Goal: Task Accomplishment & Management: Manage account settings

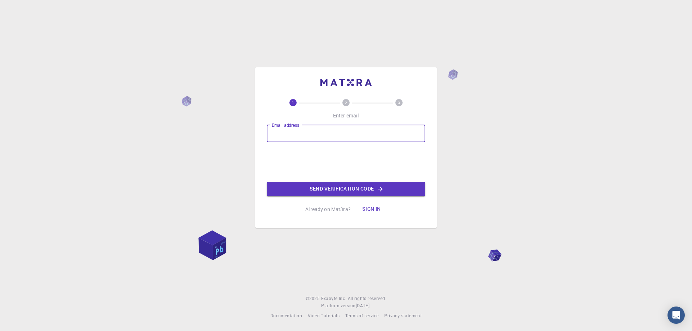
click at [313, 133] on input "Email address" at bounding box center [346, 133] width 159 height 17
click at [332, 186] on button "Send verification code" at bounding box center [346, 189] width 159 height 14
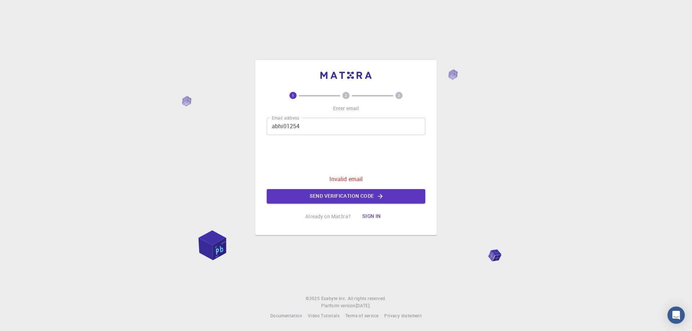
click at [298, 126] on input "abhi01254" at bounding box center [346, 126] width 159 height 17
type input "[EMAIL_ADDRESS][DOMAIN_NAME]"
click at [360, 195] on button "Send verification code" at bounding box center [346, 196] width 159 height 14
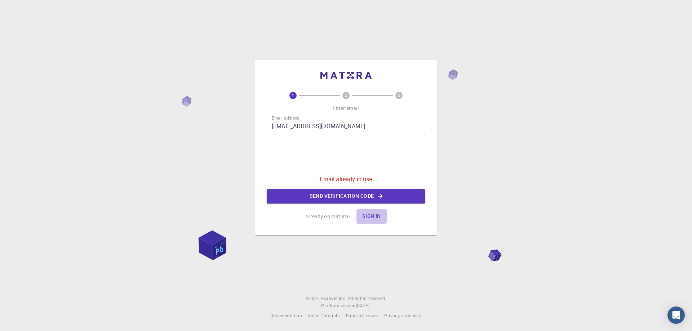
click at [369, 217] on button "Sign in" at bounding box center [371, 216] width 30 height 14
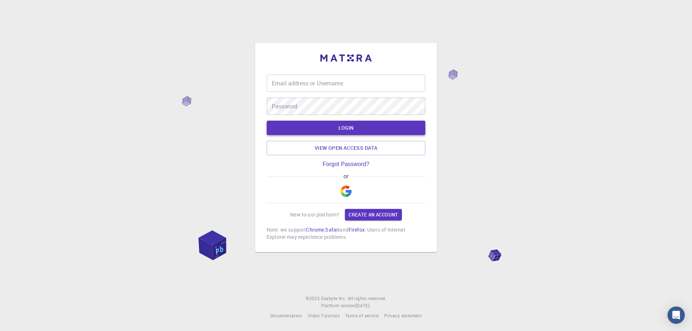
type input "abhi01254"
click at [349, 129] on button "LOGIN" at bounding box center [346, 128] width 159 height 14
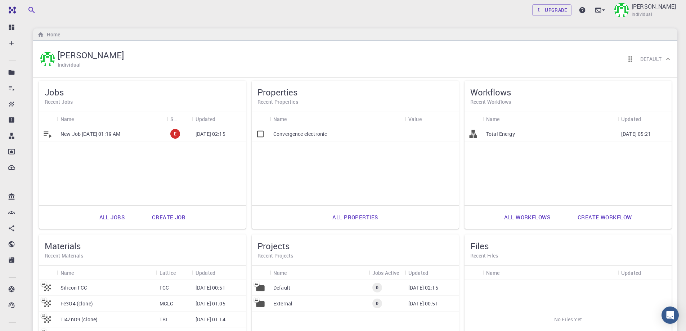
click at [109, 136] on p "New Job Jun 26, 2023, 01:19 AM" at bounding box center [91, 133] width 60 height 7
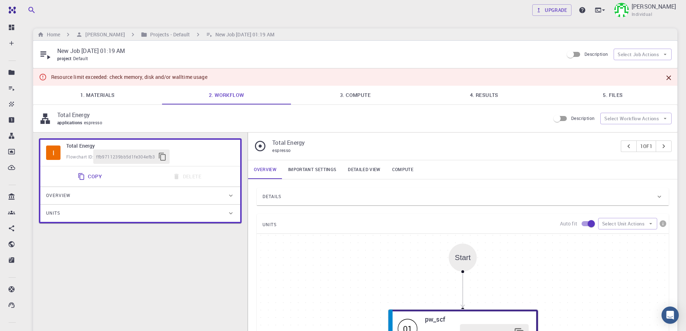
click at [313, 169] on link "Important settings" at bounding box center [313, 169] width 60 height 19
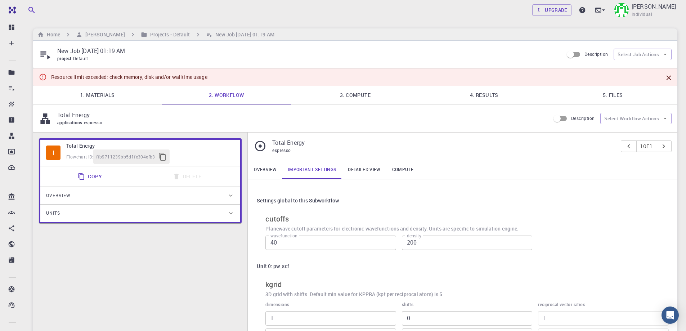
click at [258, 168] on link "Overview" at bounding box center [265, 169] width 34 height 19
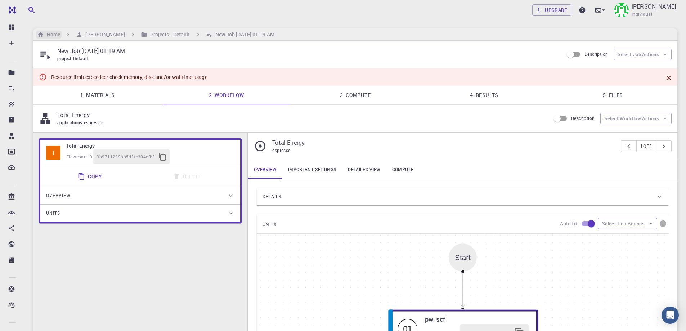
click at [47, 33] on h6 "Home" at bounding box center [52, 35] width 16 height 8
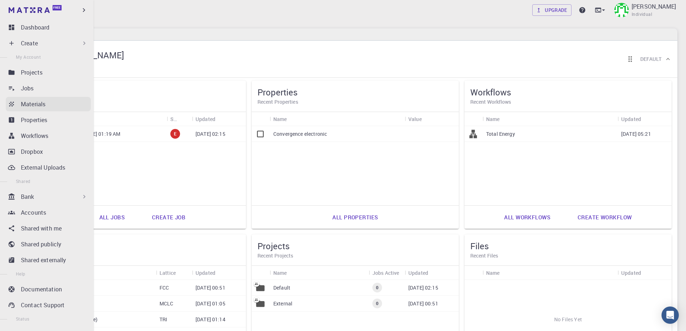
click at [37, 103] on p "Materials" at bounding box center [33, 104] width 25 height 9
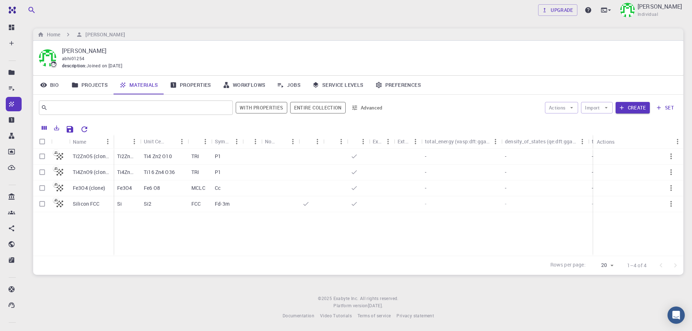
click at [282, 142] on icon "Sort" at bounding box center [281, 141] width 5 height 5
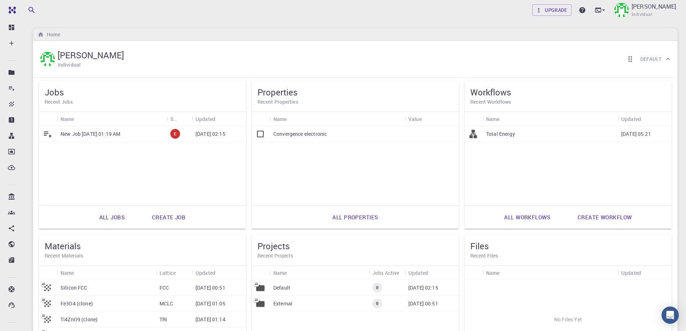
click at [510, 134] on p "Total Energy" at bounding box center [500, 133] width 29 height 7
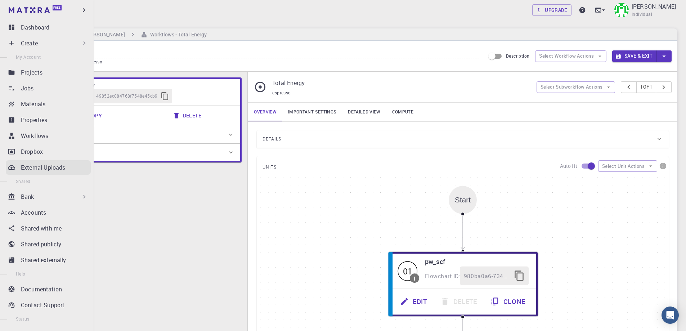
click at [37, 165] on p "External Uploads" at bounding box center [43, 167] width 44 height 9
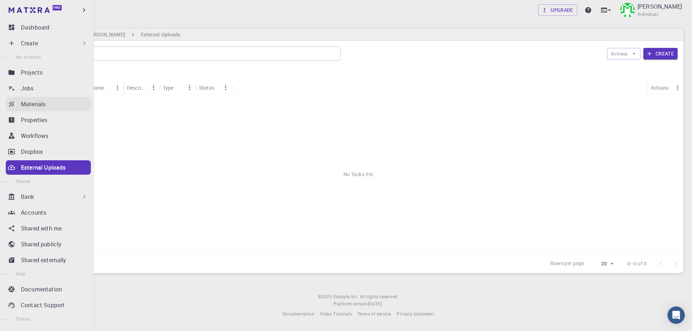
click at [36, 106] on p "Materials" at bounding box center [33, 104] width 25 height 9
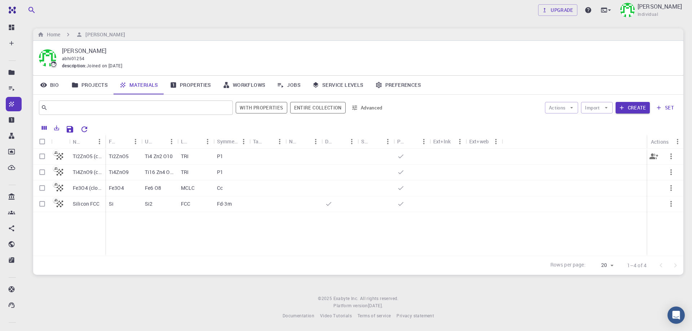
click at [86, 158] on p "Ti2ZnO5 (clone)" at bounding box center [87, 156] width 29 height 7
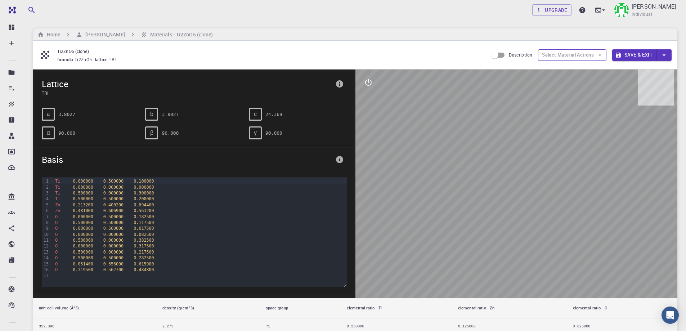
click at [601, 54] on icon "button" at bounding box center [600, 55] width 6 height 6
click at [577, 57] on button "Select Material Actions" at bounding box center [572, 55] width 68 height 12
click at [497, 55] on input "Description" at bounding box center [495, 55] width 41 height 14
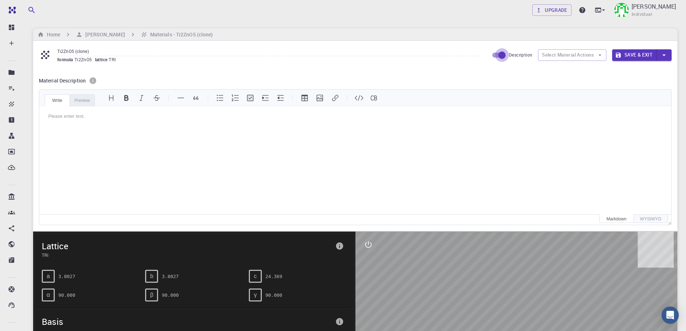
click at [506, 54] on input "Description" at bounding box center [502, 55] width 41 height 14
checkbox input "false"
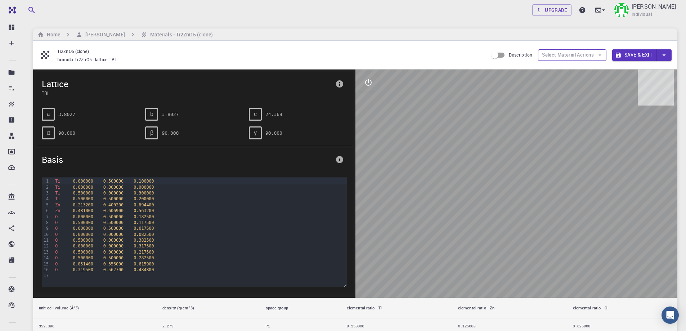
click at [564, 54] on button "Select Material Actions" at bounding box center [572, 55] width 68 height 12
click at [528, 208] on div at bounding box center [517, 184] width 323 height 228
drag, startPoint x: 475, startPoint y: 85, endPoint x: 560, endPoint y: 225, distance: 163.6
click at [560, 225] on div at bounding box center [517, 184] width 323 height 228
drag, startPoint x: 519, startPoint y: 215, endPoint x: 450, endPoint y: 188, distance: 73.8
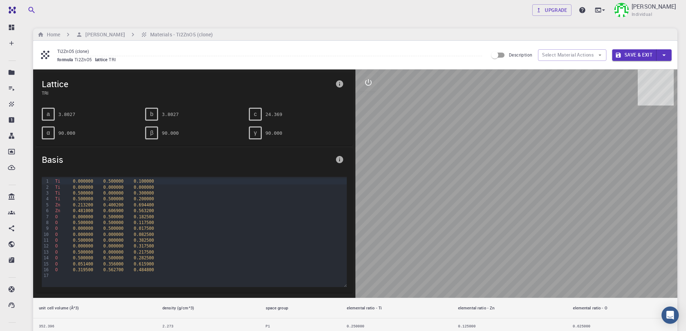
click at [450, 188] on div at bounding box center [517, 184] width 323 height 228
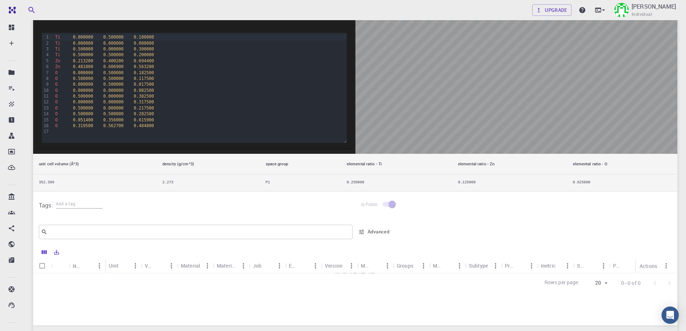
scroll to position [205, 0]
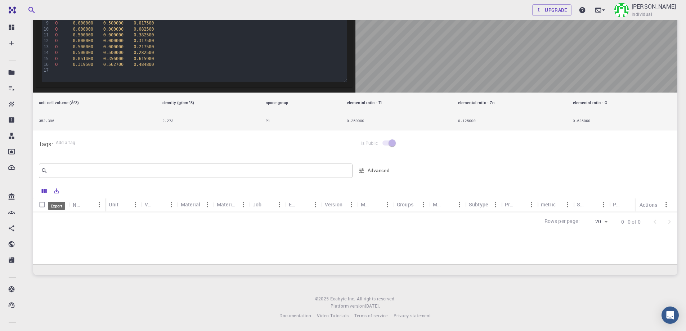
click at [57, 192] on icon "Export" at bounding box center [56, 191] width 6 height 6
click at [548, 156] on div "Is Public" at bounding box center [517, 143] width 323 height 27
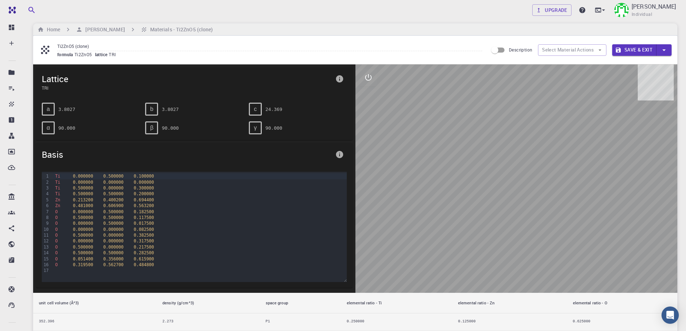
scroll to position [0, 0]
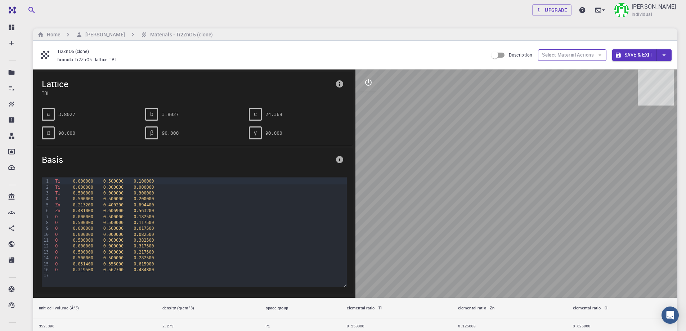
click at [597, 52] on icon "button" at bounding box center [600, 55] width 6 height 6
click at [520, 164] on div at bounding box center [517, 184] width 323 height 228
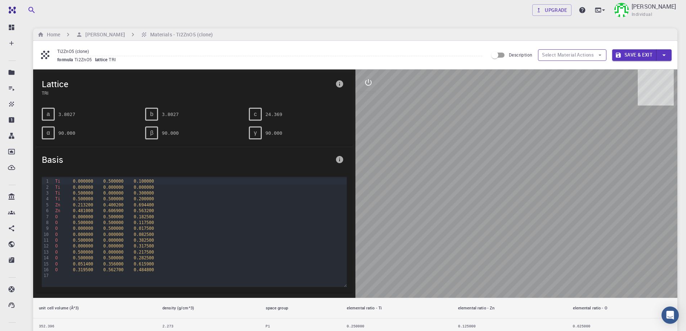
click at [570, 55] on button "Select Material Actions" at bounding box center [572, 55] width 68 height 12
click at [42, 115] on div "a" at bounding box center [48, 114] width 13 height 13
click at [47, 115] on span "a" at bounding box center [48, 114] width 3 height 6
click at [93, 120] on div "a 3.8027" at bounding box center [91, 114] width 98 height 13
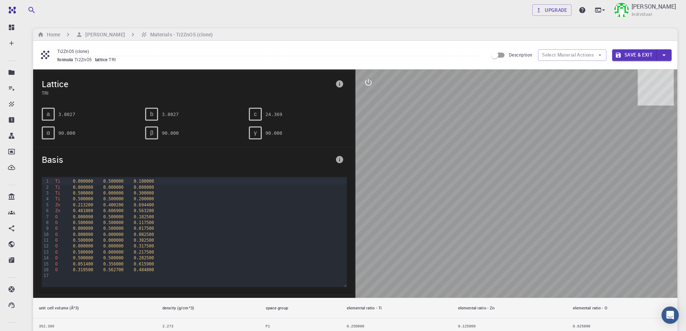
click at [341, 160] on icon "info" at bounding box center [339, 159] width 7 height 7
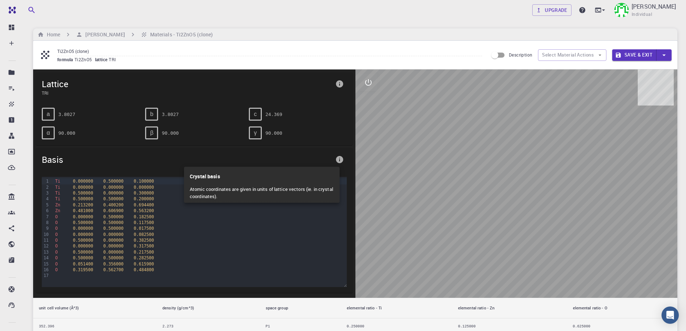
click at [380, 154] on div at bounding box center [343, 165] width 686 height 331
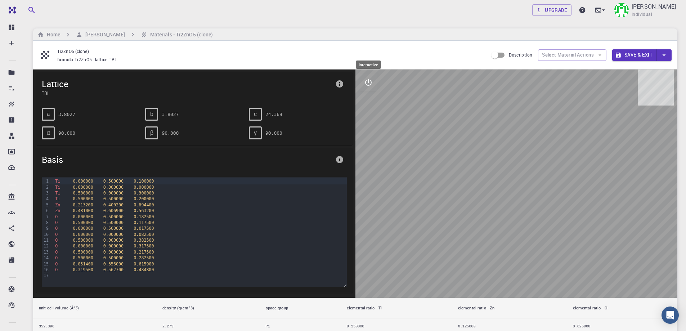
click at [369, 82] on icon "interactive" at bounding box center [368, 82] width 9 height 9
click at [370, 82] on icon "interactive" at bounding box center [368, 82] width 9 height 9
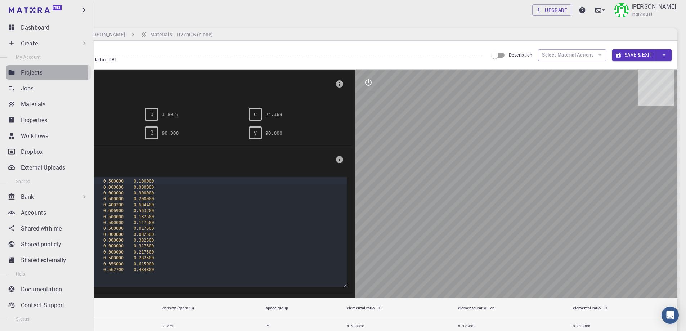
click at [36, 74] on p "Projects" at bounding box center [32, 72] width 22 height 9
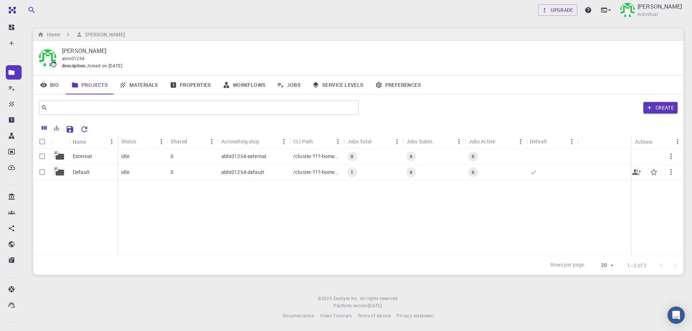
click at [233, 170] on p "abhi01254-default" at bounding box center [242, 172] width 43 height 7
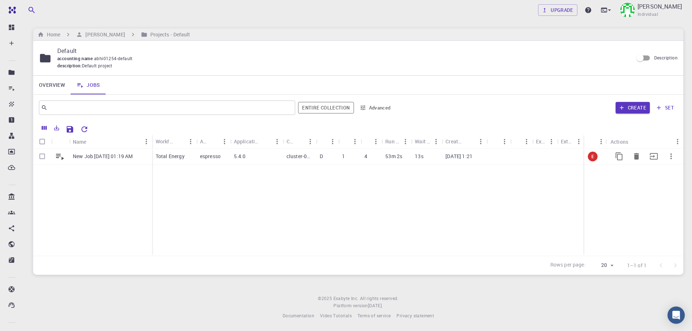
click at [185, 157] on div "Total Energy" at bounding box center [174, 157] width 44 height 16
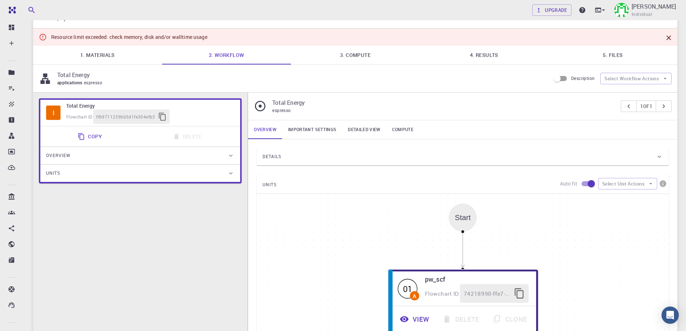
scroll to position [36, 0]
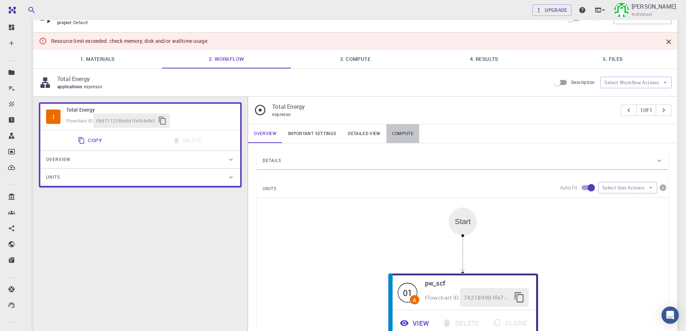
click at [403, 130] on link "Compute" at bounding box center [403, 133] width 33 height 19
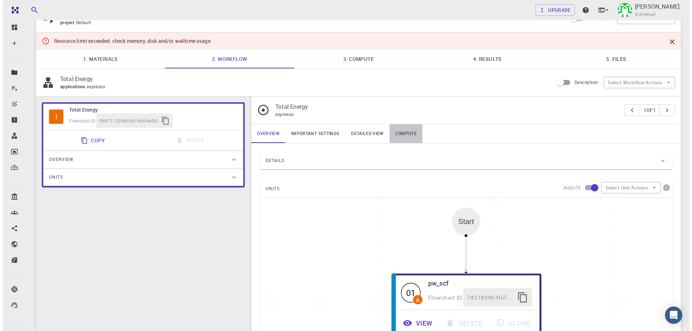
scroll to position [0, 0]
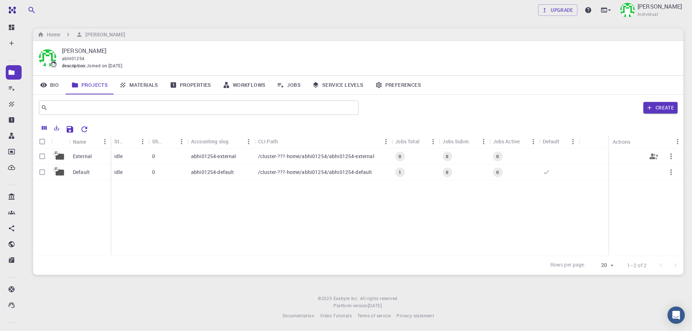
click at [270, 157] on p "/cluster-???-home/abhi01254/abhi01254-external" at bounding box center [316, 156] width 116 height 7
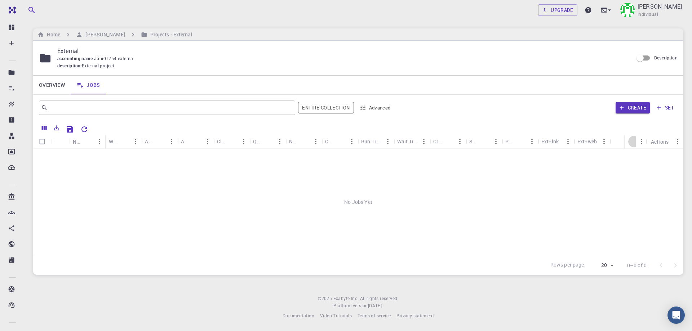
click at [633, 143] on icon "Sort" at bounding box center [634, 142] width 8 height 8
click at [329, 142] on div "Cores" at bounding box center [329, 141] width 9 height 14
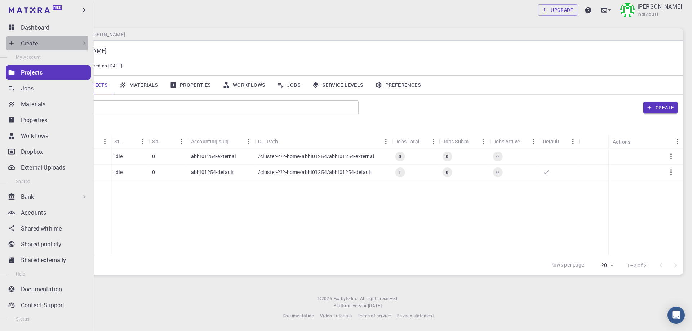
click at [9, 43] on icon at bounding box center [11, 43] width 7 height 7
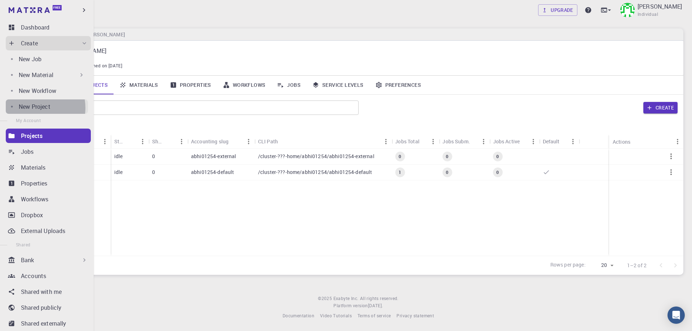
click at [35, 108] on p "New Project" at bounding box center [35, 106] width 32 height 9
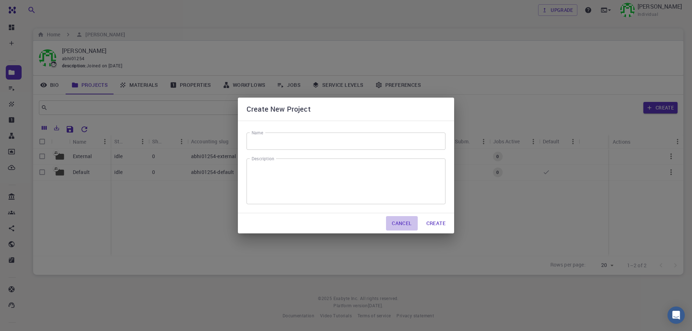
click at [402, 222] on button "Cancel" at bounding box center [401, 223] width 31 height 14
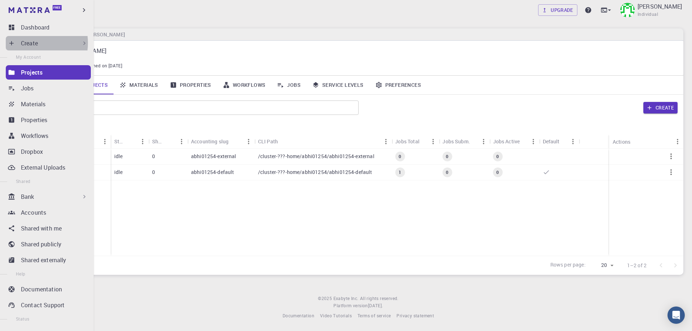
click at [29, 43] on p "Create" at bounding box center [29, 43] width 17 height 9
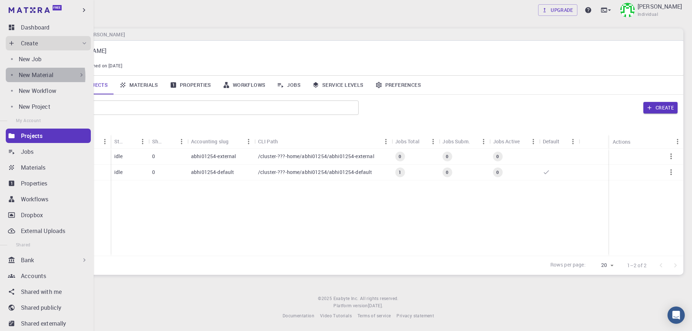
click at [27, 76] on p "New Material" at bounding box center [36, 75] width 35 height 9
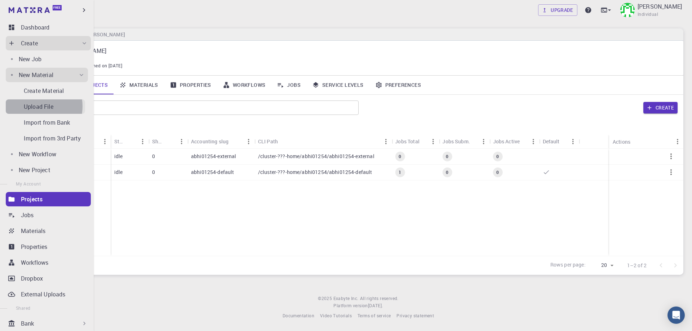
click at [35, 106] on p "Upload File" at bounding box center [39, 106] width 30 height 9
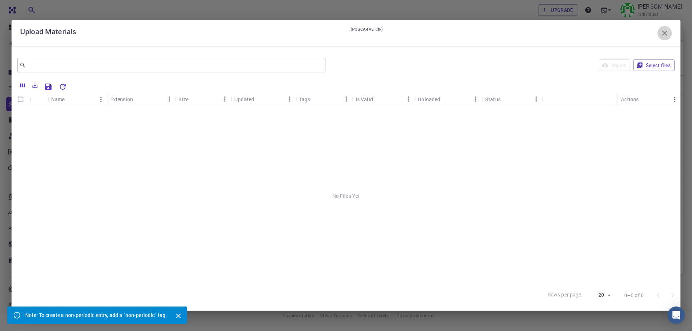
drag, startPoint x: 664, startPoint y: 32, endPoint x: 224, endPoint y: 74, distance: 441.2
click at [664, 32] on icon "button" at bounding box center [664, 33] width 5 height 5
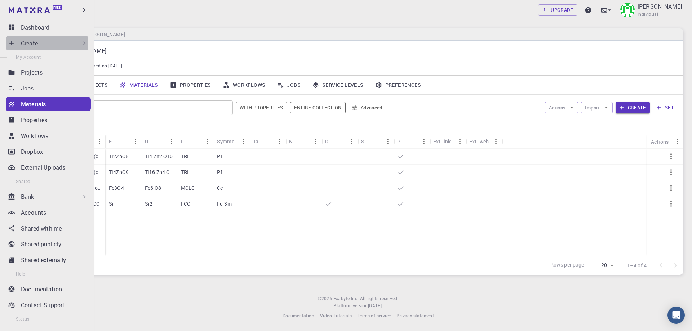
click at [22, 44] on p "Create" at bounding box center [29, 43] width 17 height 9
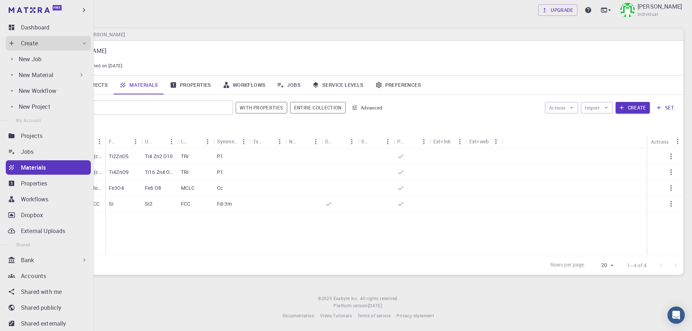
click at [32, 75] on p "New Material" at bounding box center [36, 75] width 35 height 9
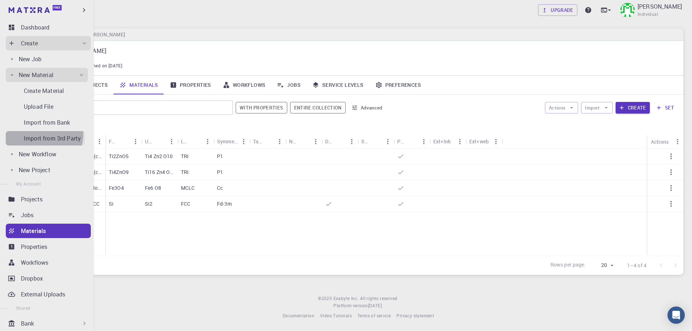
click at [41, 135] on p "Import from 3rd Party" at bounding box center [52, 138] width 57 height 9
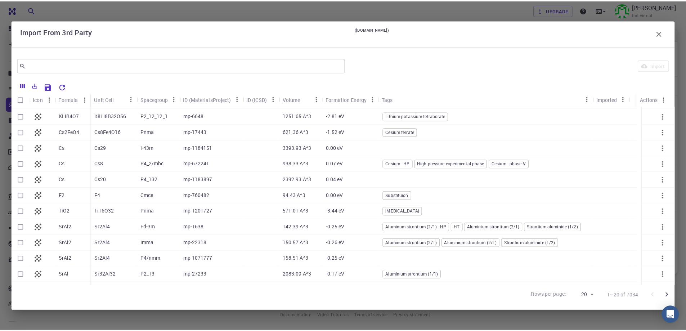
scroll to position [30, 0]
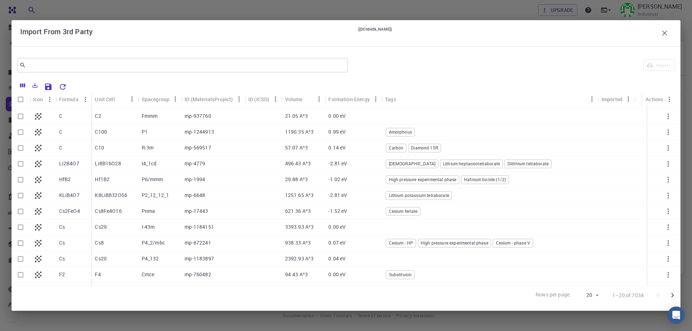
click at [67, 163] on p "Li2B4O7" at bounding box center [69, 163] width 20 height 7
click at [21, 164] on input "Select row" at bounding box center [21, 164] width 14 height 14
checkbox input "true"
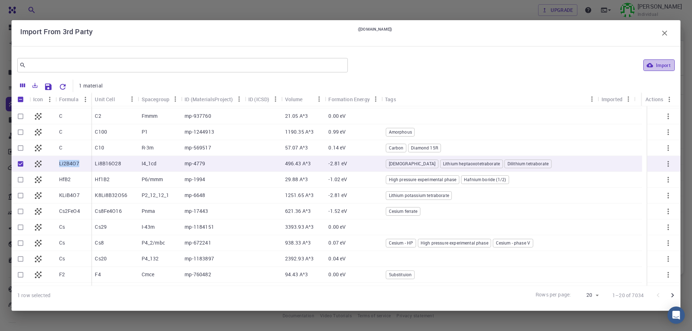
click at [662, 64] on button "Import" at bounding box center [658, 65] width 31 height 12
click at [663, 32] on icon "button" at bounding box center [664, 33] width 5 height 5
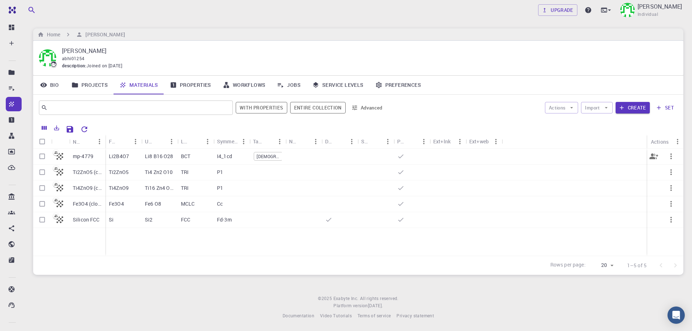
click at [164, 159] on p "Li8 B16 O28" at bounding box center [159, 156] width 28 height 7
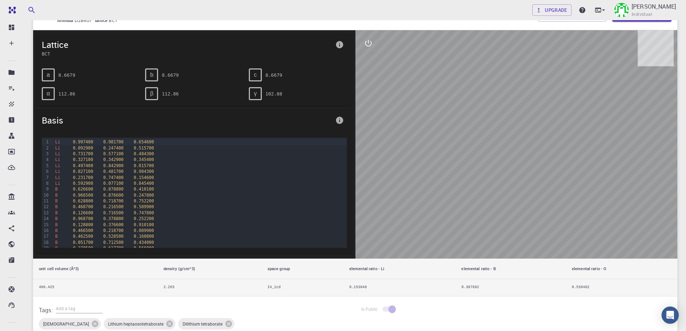
scroll to position [37, 0]
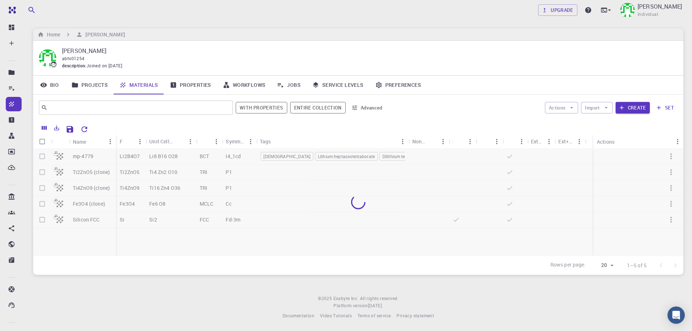
click at [91, 172] on div at bounding box center [358, 202] width 650 height 107
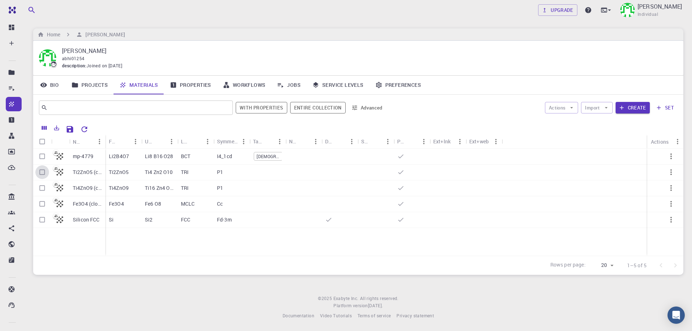
click at [41, 172] on input "Select row" at bounding box center [42, 172] width 14 height 14
checkbox input "true"
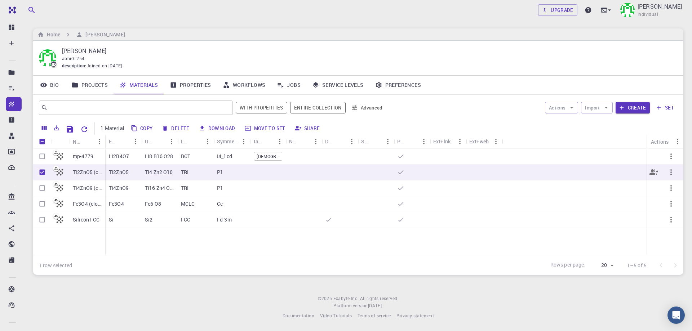
click at [180, 175] on div "TRI" at bounding box center [195, 173] width 36 height 16
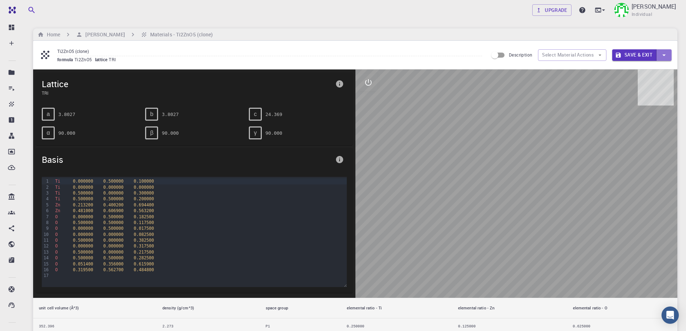
click at [666, 54] on icon "button" at bounding box center [664, 55] width 3 height 2
click at [632, 68] on li "Save & Exit" at bounding box center [629, 69] width 33 height 11
click at [561, 54] on button "Select Material Actions" at bounding box center [572, 55] width 68 height 12
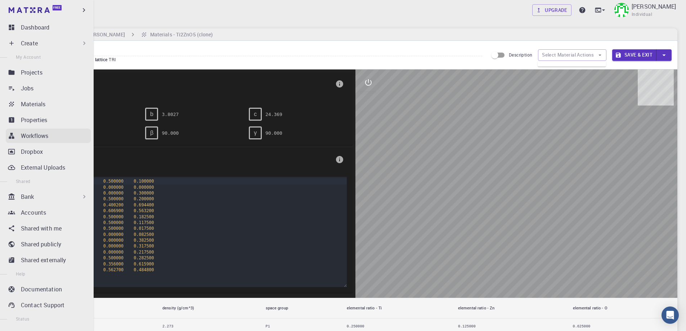
click at [43, 132] on p "Workflows" at bounding box center [34, 136] width 27 height 9
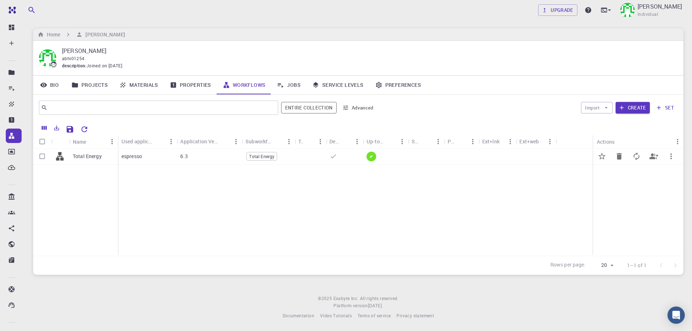
click at [313, 156] on div at bounding box center [310, 157] width 31 height 16
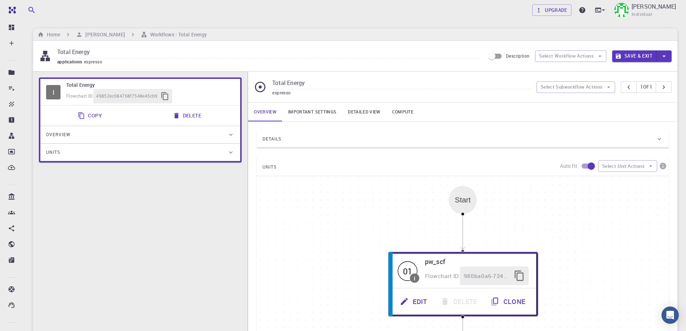
click at [641, 55] on button "Save & Exit" at bounding box center [635, 56] width 44 height 12
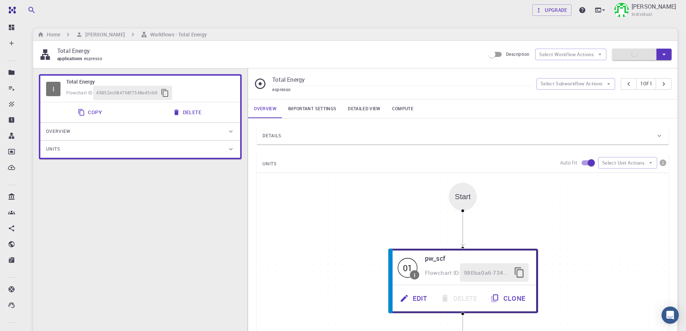
click at [408, 109] on link "Compute" at bounding box center [403, 108] width 33 height 19
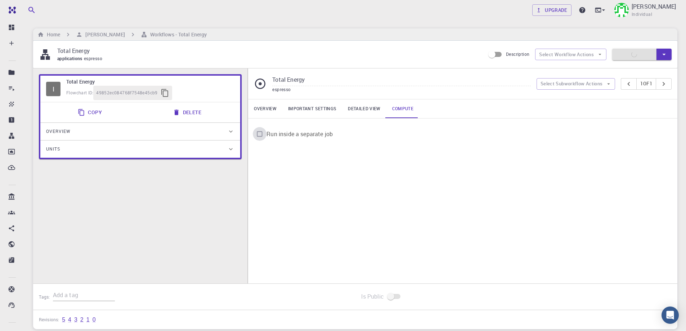
click at [259, 134] on input "Run inside a separate job" at bounding box center [260, 134] width 14 height 14
checkbox input "true"
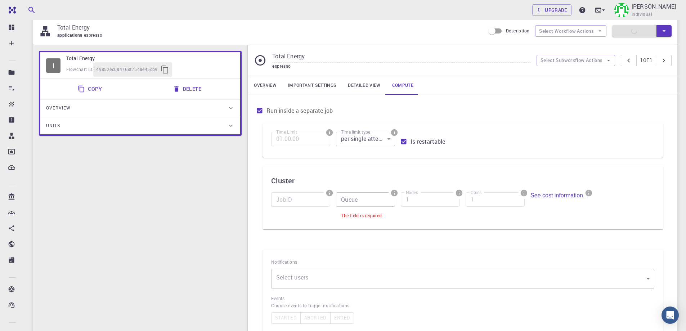
scroll to position [36, 0]
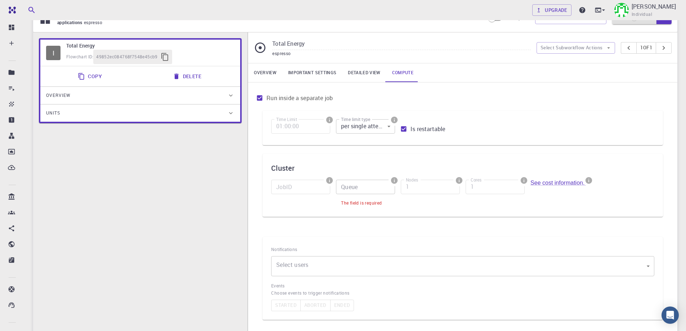
click at [371, 187] on input "Queue" at bounding box center [365, 187] width 59 height 14
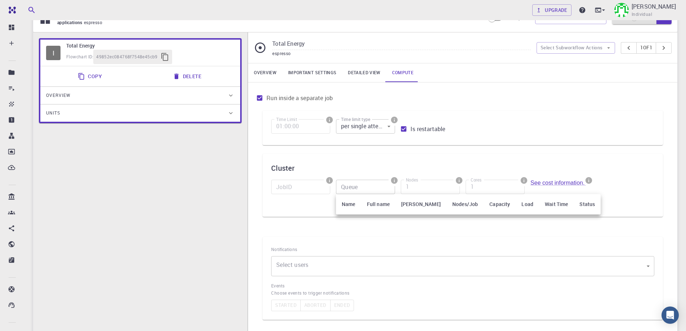
click at [485, 154] on div at bounding box center [343, 165] width 686 height 331
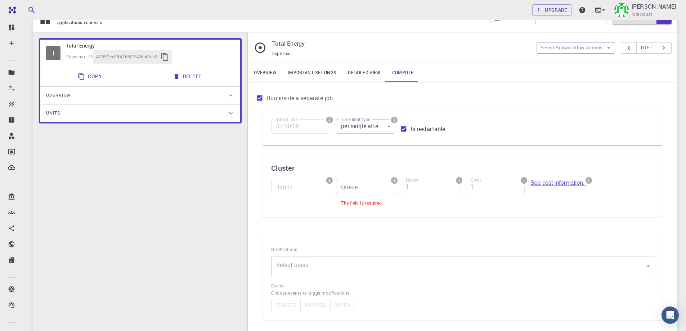
click at [554, 183] on link "See cost information." at bounding box center [559, 183] width 56 height 6
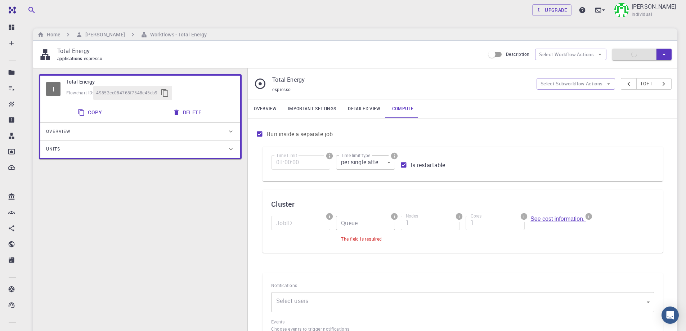
click at [368, 110] on link "Detailed view" at bounding box center [364, 108] width 44 height 19
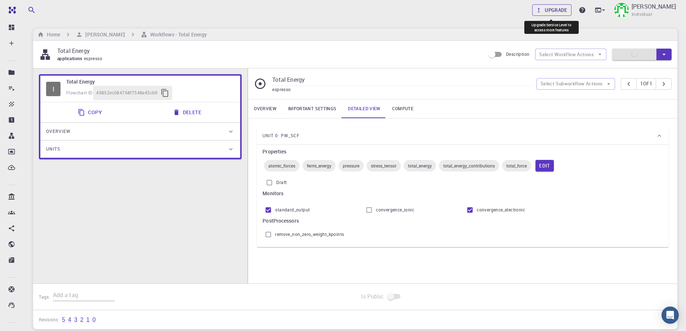
click at [554, 9] on link "Upgrade" at bounding box center [552, 10] width 39 height 12
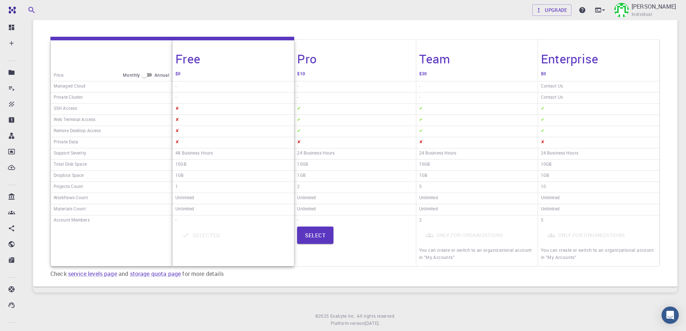
scroll to position [108, 0]
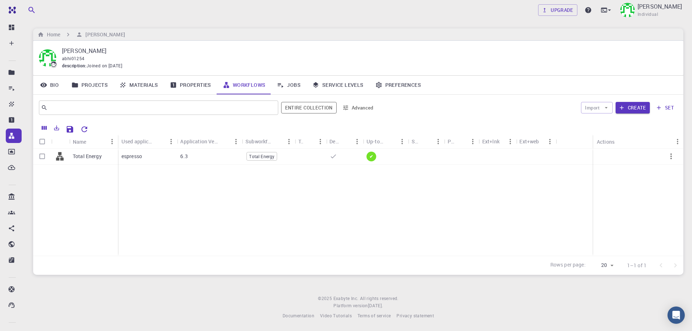
click at [661, 108] on icon "button" at bounding box center [658, 107] width 6 height 6
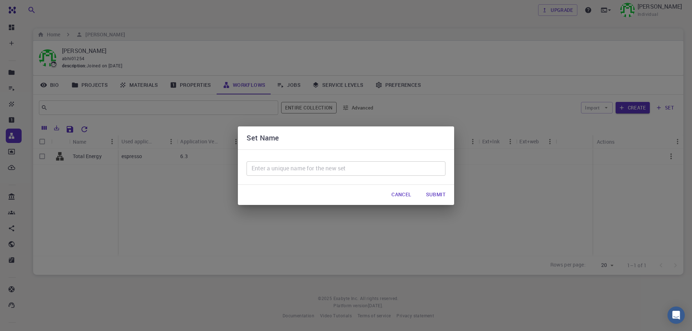
click at [403, 193] on button "Cancel" at bounding box center [401, 195] width 31 height 14
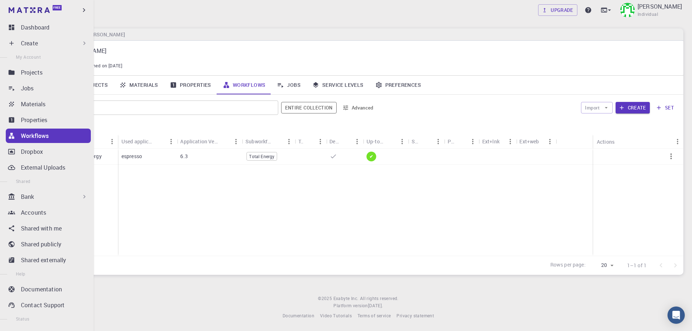
click at [34, 137] on p "Workflows" at bounding box center [35, 136] width 28 height 9
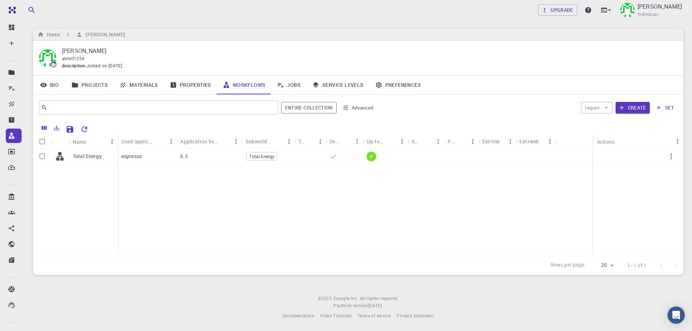
click at [289, 81] on link "Jobs" at bounding box center [288, 85] width 35 height 19
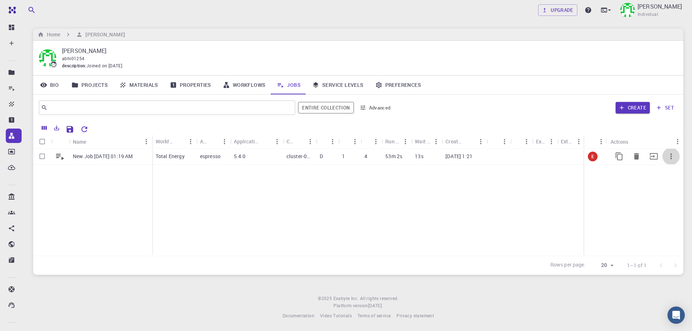
click at [671, 157] on icon "button" at bounding box center [670, 157] width 1 height 6
click at [633, 180] on div at bounding box center [346, 165] width 692 height 331
click at [60, 154] on icon at bounding box center [60, 157] width 8 height 6
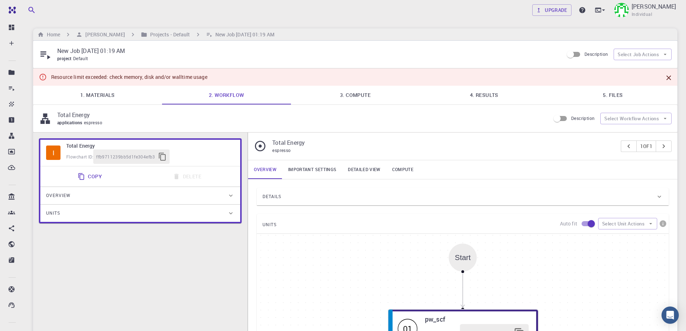
click at [230, 193] on icon at bounding box center [230, 195] width 7 height 7
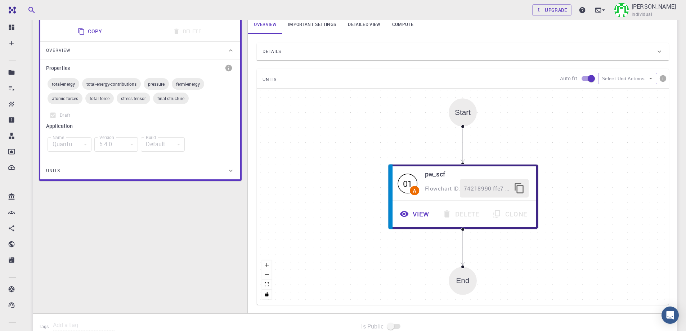
scroll to position [180, 0]
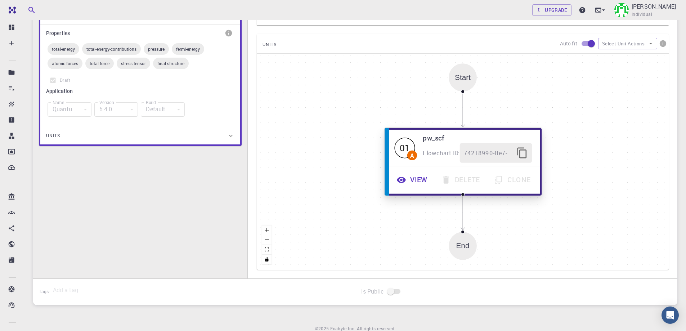
click at [415, 183] on button "View" at bounding box center [413, 180] width 45 height 20
click at [407, 179] on icon "button" at bounding box center [402, 180] width 10 height 10
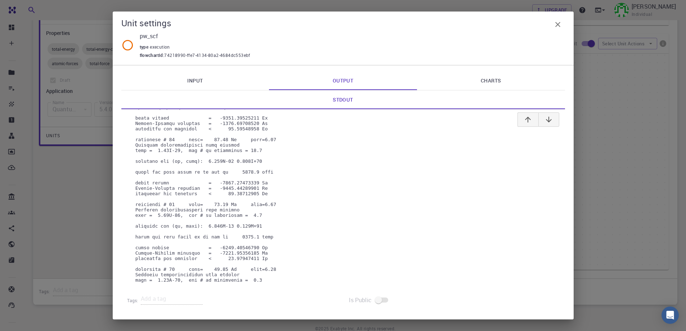
scroll to position [7804, 0]
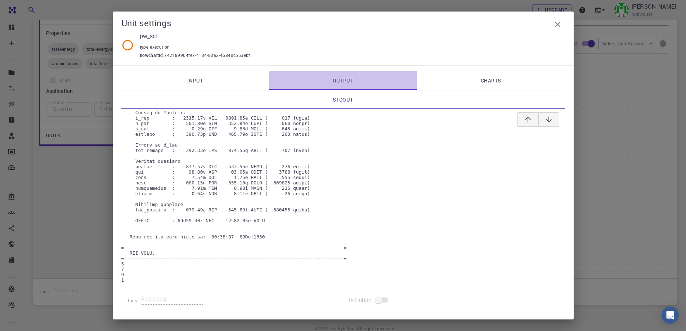
click at [351, 83] on link "Output" at bounding box center [343, 80] width 148 height 19
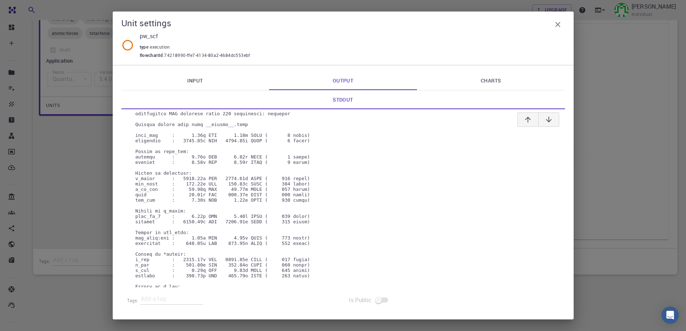
scroll to position [7569, 0]
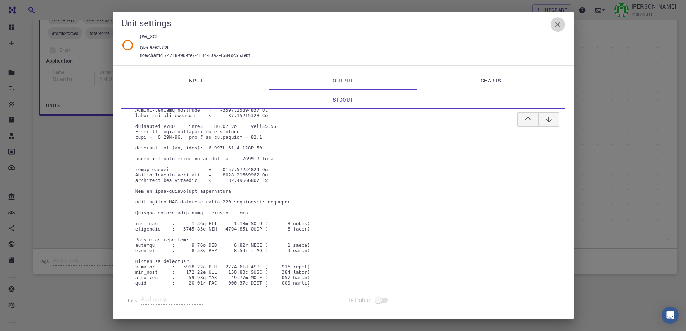
click at [557, 21] on icon "button" at bounding box center [558, 24] width 9 height 9
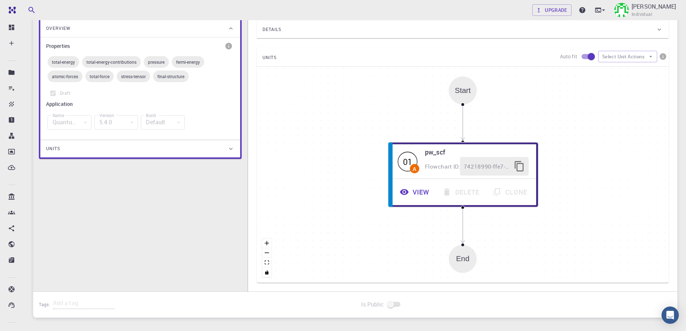
scroll to position [102, 0]
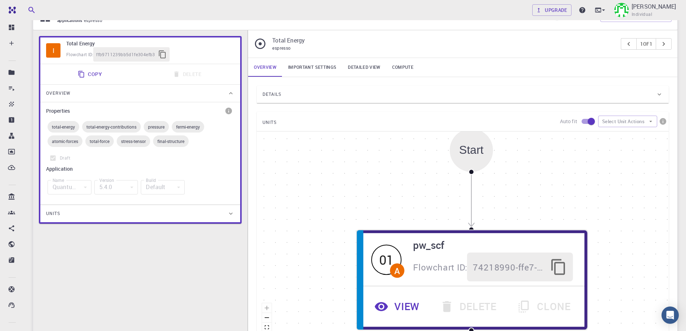
click at [404, 65] on link "Compute" at bounding box center [403, 67] width 33 height 19
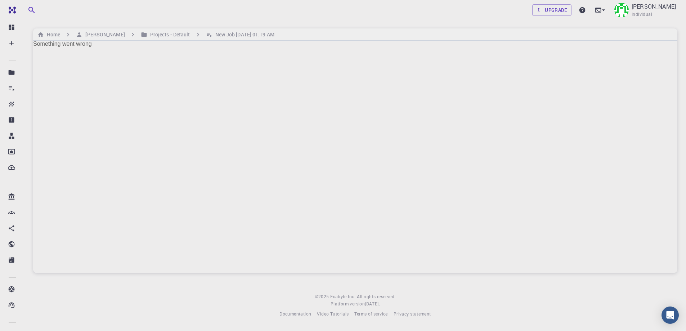
scroll to position [0, 0]
click at [99, 35] on h6 "[PERSON_NAME]" at bounding box center [104, 35] width 42 height 8
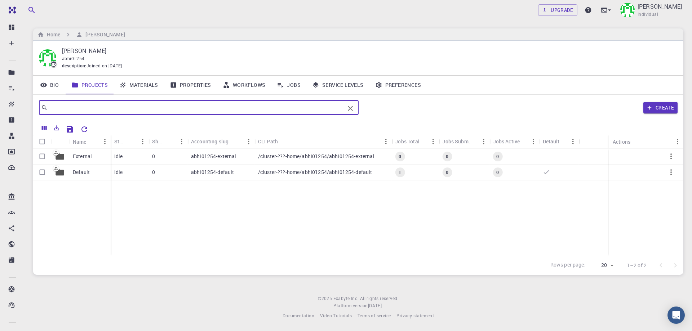
click at [154, 107] on input "text" at bounding box center [196, 108] width 297 height 10
click at [149, 86] on link "Materials" at bounding box center [139, 85] width 50 height 19
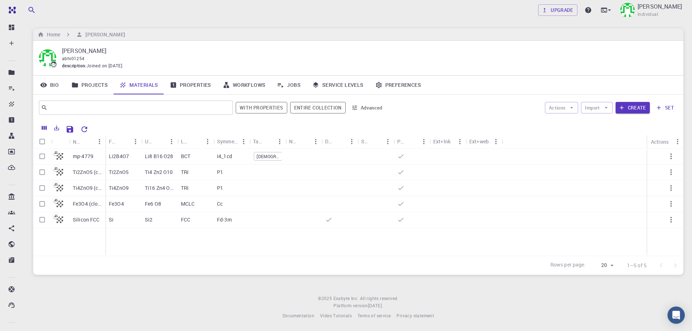
click at [86, 174] on p "Ti2ZnO5 (clone)" at bounding box center [87, 172] width 29 height 7
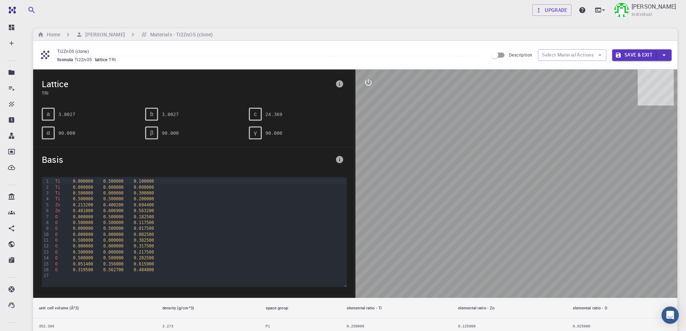
click at [497, 56] on input "Description" at bounding box center [495, 55] width 41 height 14
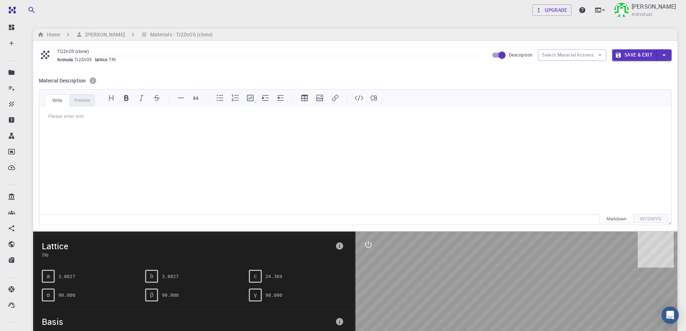
click at [504, 53] on input "Description" at bounding box center [502, 55] width 41 height 14
checkbox input "false"
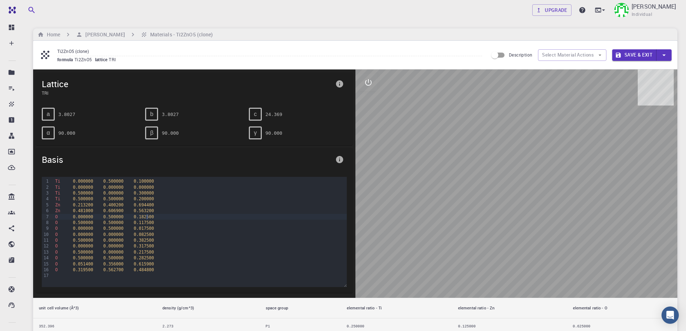
drag, startPoint x: 294, startPoint y: 216, endPoint x: 452, endPoint y: 201, distance: 158.6
click at [452, 201] on div at bounding box center [517, 184] width 323 height 228
click at [667, 55] on icon "button" at bounding box center [665, 55] width 8 height 8
click at [579, 96] on div at bounding box center [343, 165] width 686 height 331
click at [601, 13] on icon at bounding box center [603, 9] width 7 height 7
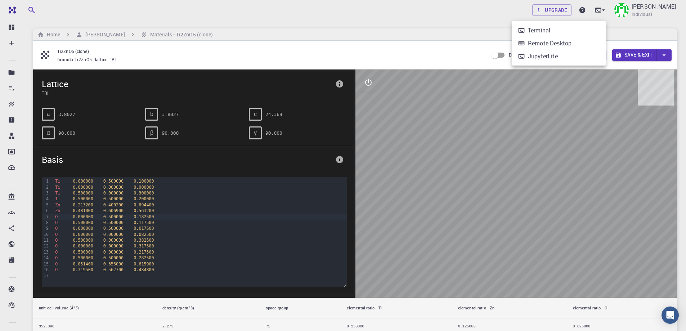
click at [591, 82] on div at bounding box center [343, 165] width 686 height 331
click at [663, 51] on icon "button" at bounding box center [665, 55] width 8 height 8
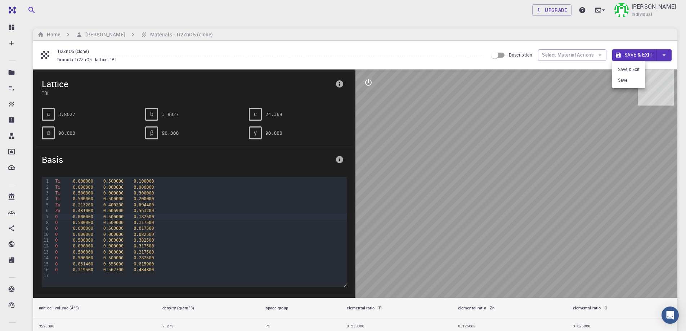
click at [242, 88] on div at bounding box center [343, 165] width 686 height 331
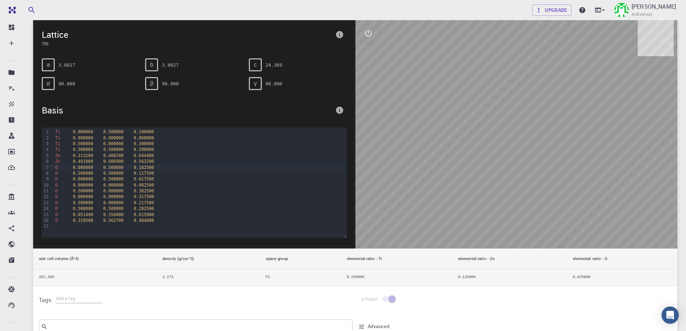
scroll to position [108, 0]
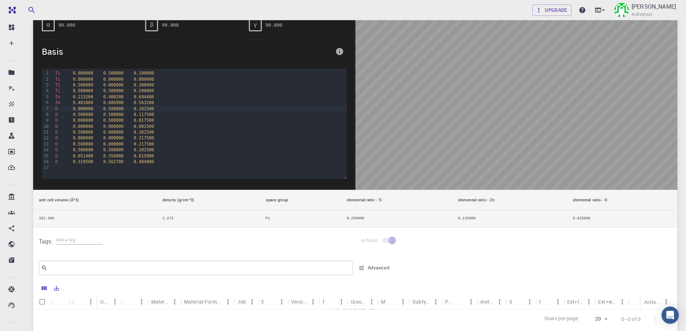
click at [392, 241] on span at bounding box center [389, 240] width 12 height 5
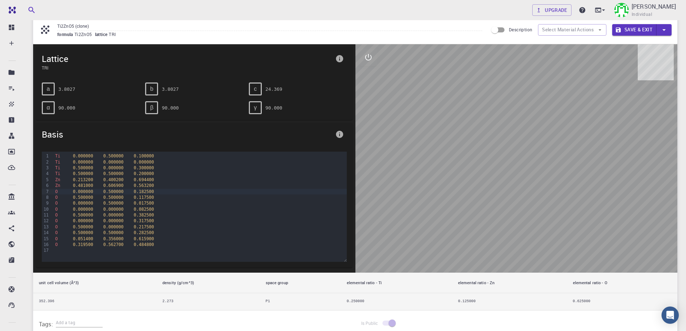
scroll to position [0, 0]
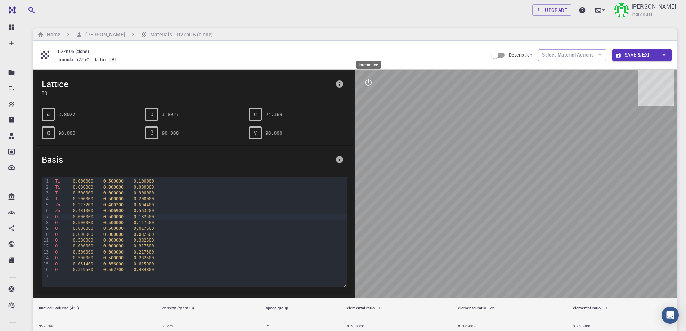
click at [369, 79] on icon "interactive" at bounding box center [368, 82] width 9 height 9
click at [367, 154] on icon "export" at bounding box center [368, 151] width 9 height 9
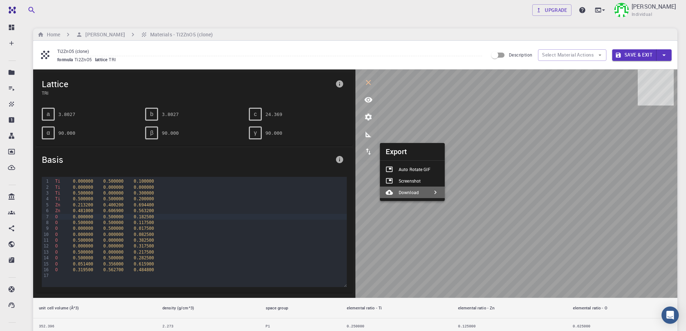
click at [431, 191] on li "Download" at bounding box center [412, 193] width 65 height 12
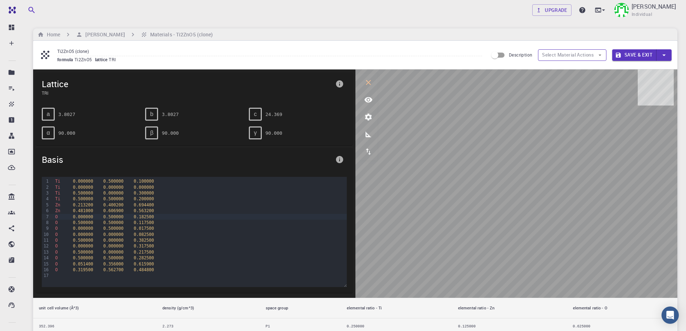
click at [604, 54] on button "Select Material Actions" at bounding box center [572, 55] width 68 height 12
click at [643, 54] on button "Save & Exit" at bounding box center [635, 55] width 44 height 12
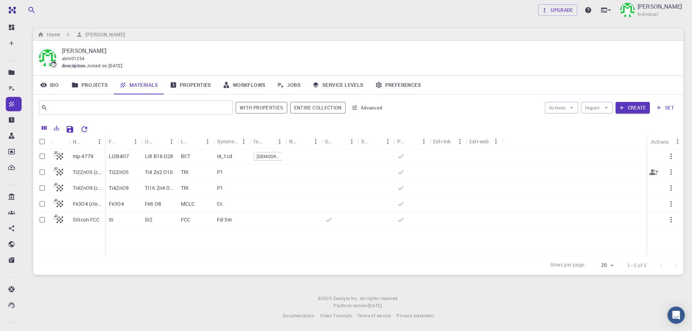
click at [670, 173] on icon "button" at bounding box center [671, 172] width 9 height 9
click at [44, 173] on div at bounding box center [346, 165] width 692 height 331
click at [43, 173] on input "Select row" at bounding box center [42, 172] width 14 height 14
checkbox input "true"
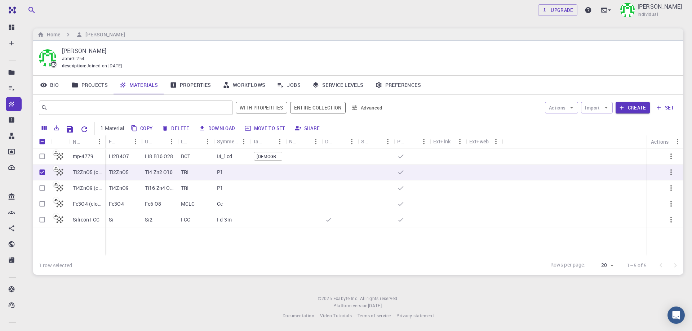
click at [264, 128] on button "Move to set" at bounding box center [266, 129] width 46 height 12
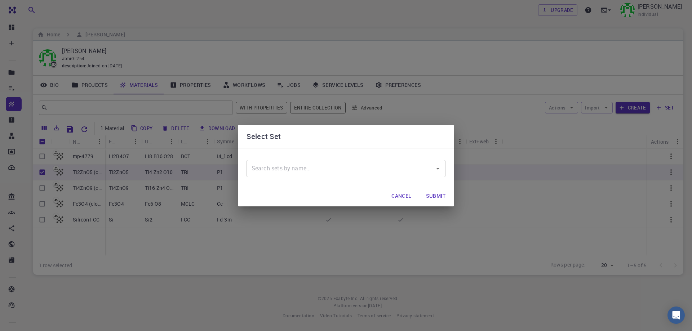
click at [403, 196] on button "Cancel" at bounding box center [401, 196] width 31 height 14
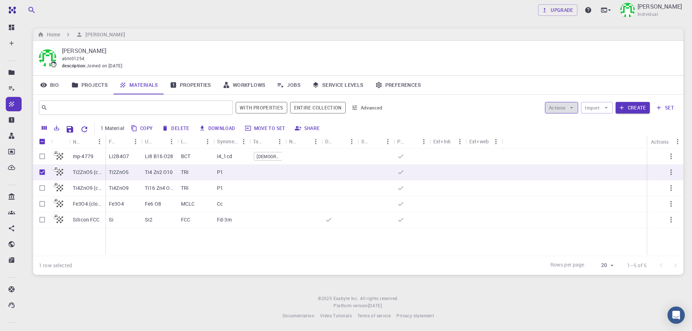
click at [563, 107] on button "Actions" at bounding box center [562, 108] width 34 height 12
click at [566, 121] on span "Create Job" at bounding box center [575, 122] width 23 height 7
click at [564, 12] on link "Upgrade" at bounding box center [557, 10] width 39 height 12
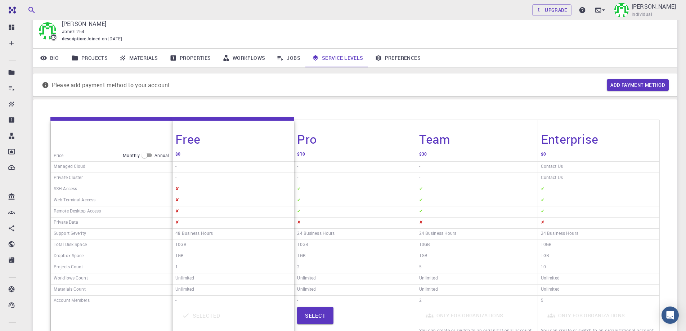
scroll to position [72, 0]
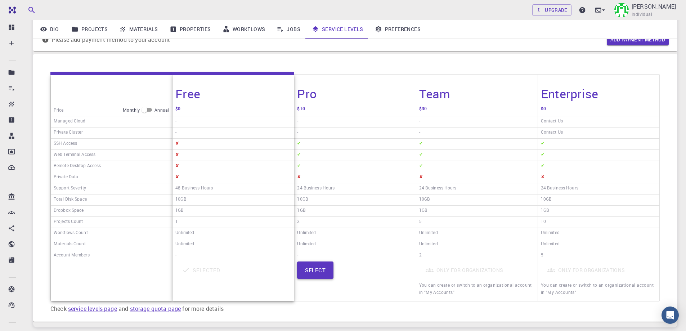
click at [317, 270] on button "Select" at bounding box center [315, 270] width 36 height 17
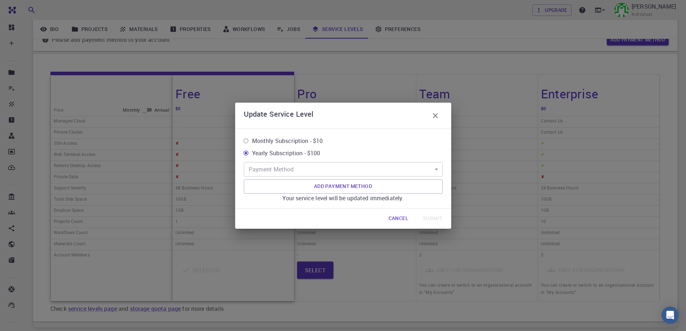
click at [247, 141] on input "Monthly Subscription - $10" at bounding box center [246, 141] width 12 height 12
radio input "true"
click at [289, 166] on body "Free Dashboard Create New Job New Material Create Material Upload File Import f…" at bounding box center [343, 156] width 686 height 456
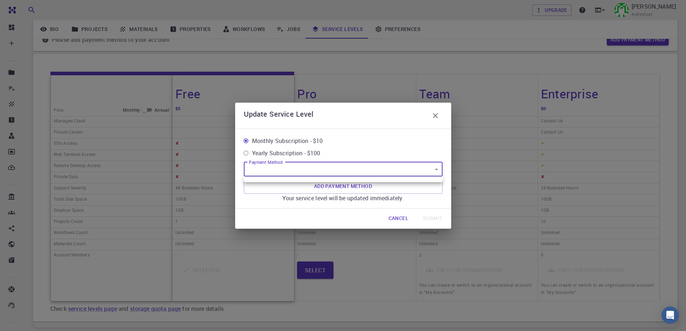
click at [289, 166] on div at bounding box center [343, 165] width 686 height 331
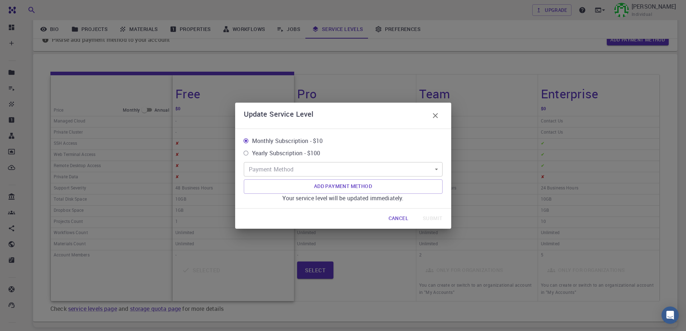
click at [368, 146] on label "Monthly Subscription - $10" at bounding box center [338, 141] width 197 height 12
click at [252, 146] on input "Monthly Subscription - $10" at bounding box center [246, 141] width 12 height 12
click at [352, 183] on button "Add Payment Method" at bounding box center [343, 186] width 199 height 14
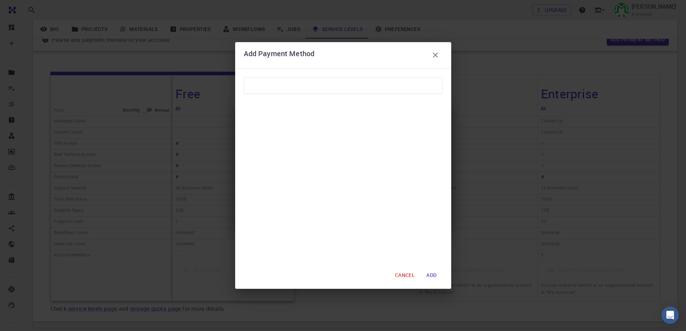
click at [433, 275] on button "ADD" at bounding box center [432, 275] width 22 height 14
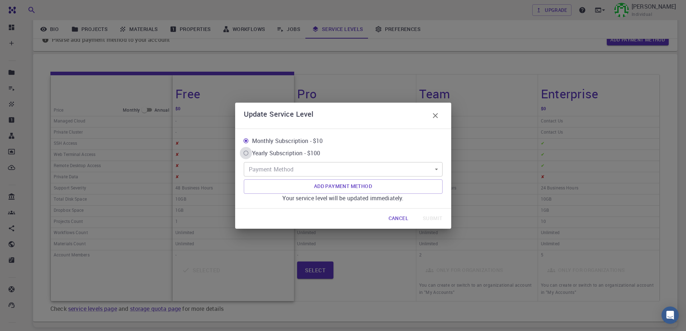
click at [247, 152] on input "Yearly Subscription - $100" at bounding box center [246, 153] width 12 height 12
radio input "true"
click at [246, 138] on input "Monthly Subscription - $10" at bounding box center [246, 141] width 12 height 12
radio input "true"
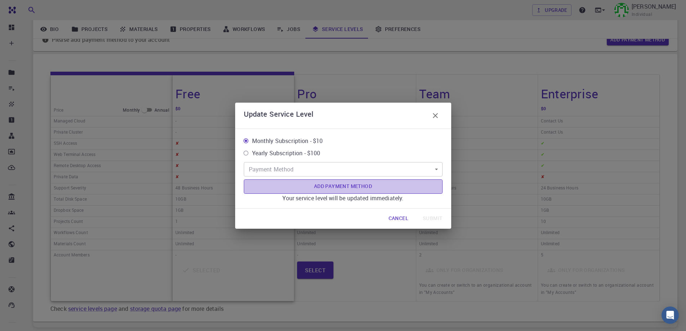
click at [369, 189] on button "Add Payment Method" at bounding box center [343, 186] width 199 height 14
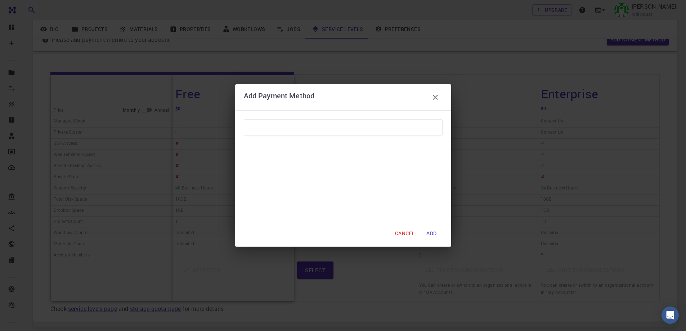
click at [436, 95] on icon "button" at bounding box center [435, 97] width 9 height 9
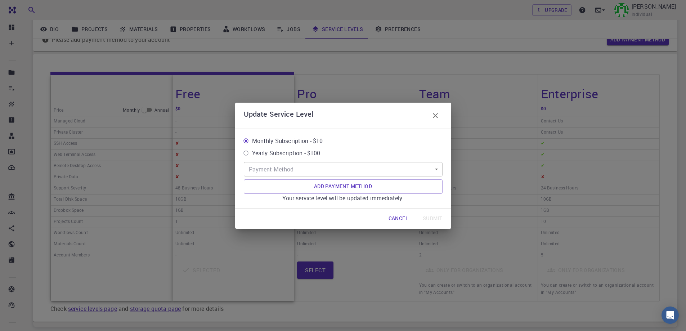
click at [434, 217] on div "Cancel Submit" at bounding box center [343, 219] width 216 height 20
click at [264, 170] on body "Free Dashboard Create New Job New Material Create Material Upload File Import f…" at bounding box center [343, 156] width 686 height 456
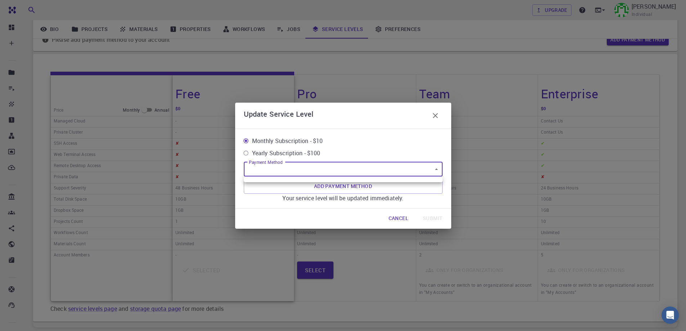
click at [264, 170] on div at bounding box center [343, 165] width 686 height 331
click at [247, 153] on input "Yearly Subscription - $100" at bounding box center [246, 153] width 12 height 12
radio input "true"
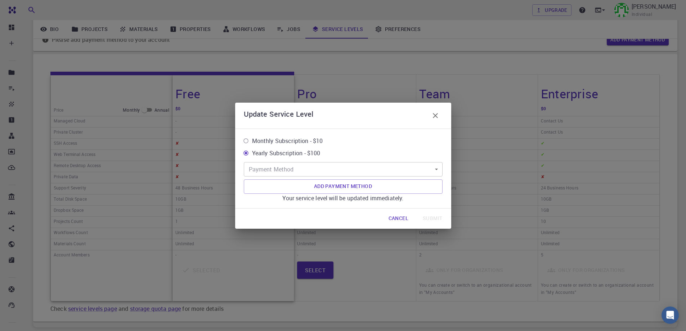
click at [247, 142] on input "Monthly Subscription - $10" at bounding box center [246, 141] width 12 height 12
radio input "true"
click at [347, 183] on button "Add Payment Method" at bounding box center [343, 186] width 199 height 14
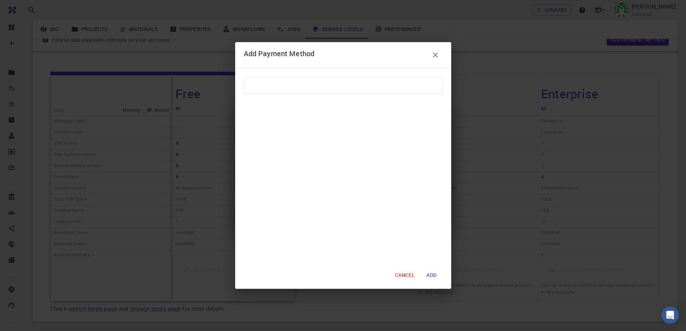
click at [435, 273] on button "ADD" at bounding box center [432, 275] width 22 height 14
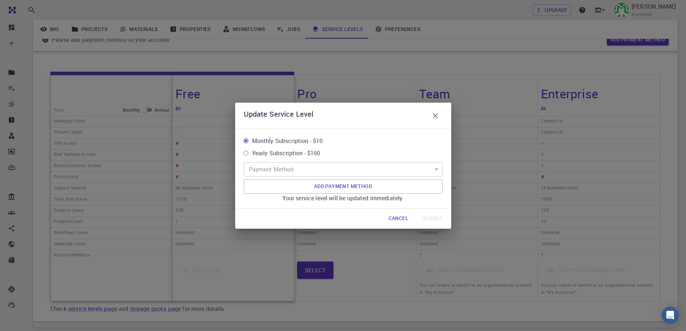
click at [434, 114] on icon "button" at bounding box center [435, 115] width 5 height 5
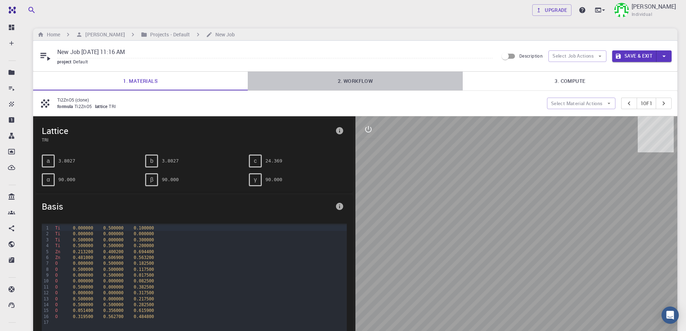
click at [359, 78] on link "2. Workflow" at bounding box center [355, 81] width 215 height 19
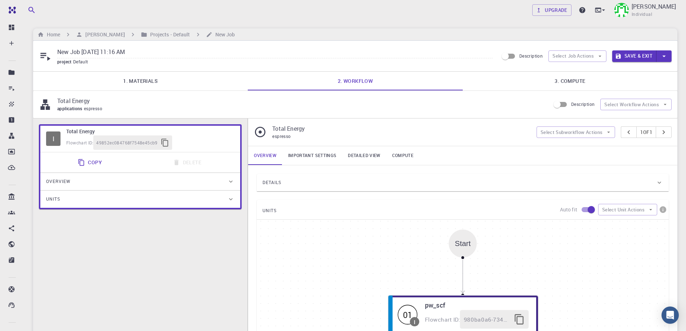
click at [310, 183] on div "Details" at bounding box center [459, 183] width 393 height 12
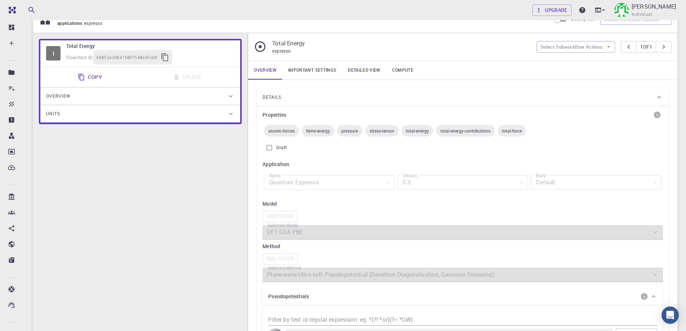
scroll to position [72, 0]
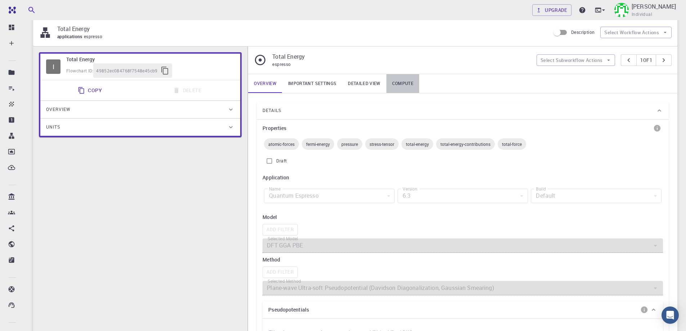
click at [402, 84] on link "Compute" at bounding box center [403, 83] width 33 height 19
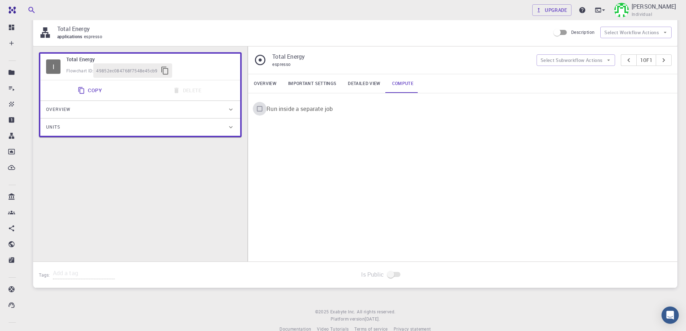
click at [260, 111] on input "Run inside a separate job" at bounding box center [260, 109] width 14 height 14
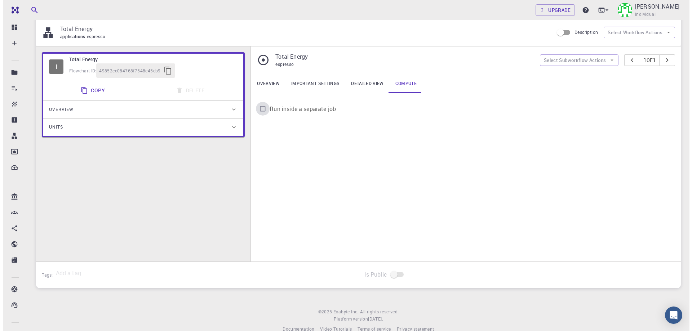
scroll to position [0, 0]
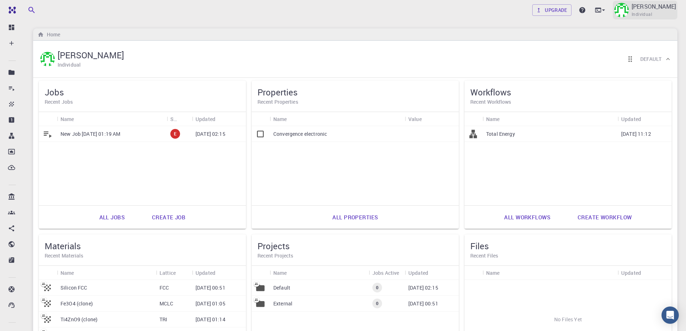
click at [638, 13] on span "Individual" at bounding box center [642, 14] width 21 height 7
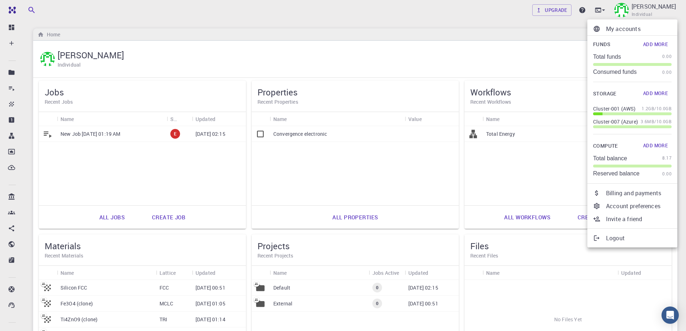
click at [639, 195] on p "Billing and payments" at bounding box center [639, 193] width 66 height 9
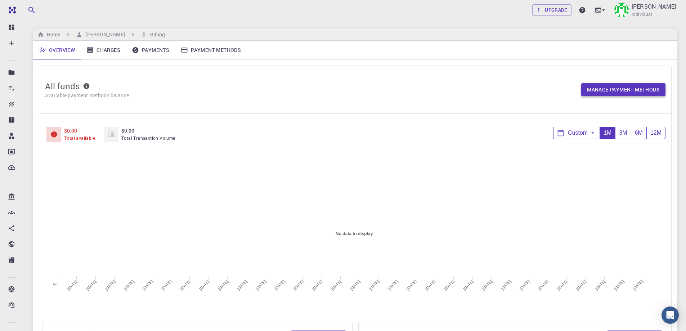
click at [614, 90] on link "Manage payment methods" at bounding box center [624, 89] width 84 height 13
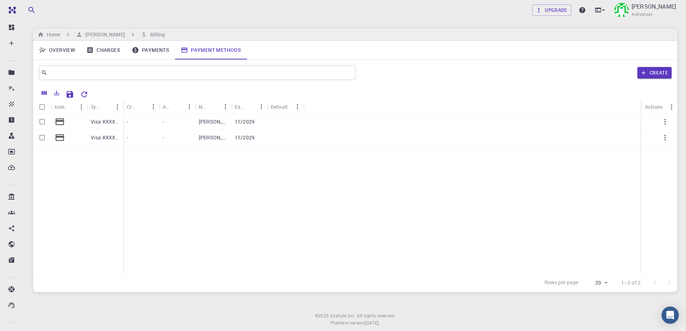
click at [175, 119] on div "-" at bounding box center [177, 122] width 36 height 16
click at [666, 123] on icon "button" at bounding box center [665, 121] width 9 height 9
click at [662, 130] on span "Delete" at bounding box center [664, 129] width 13 height 7
click at [666, 121] on icon "button" at bounding box center [665, 121] width 9 height 9
click at [661, 138] on span "Set default" at bounding box center [669, 139] width 22 height 7
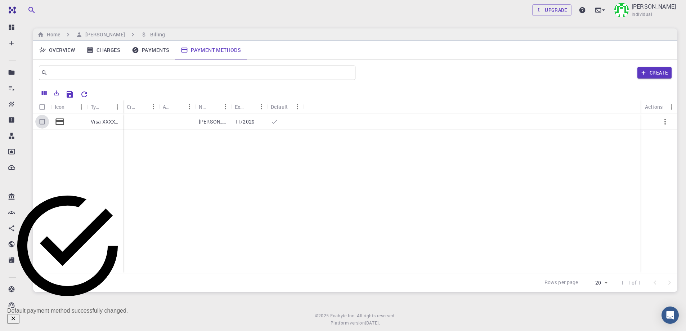
click at [44, 121] on input "Select row" at bounding box center [42, 122] width 14 height 14
checkbox input "true"
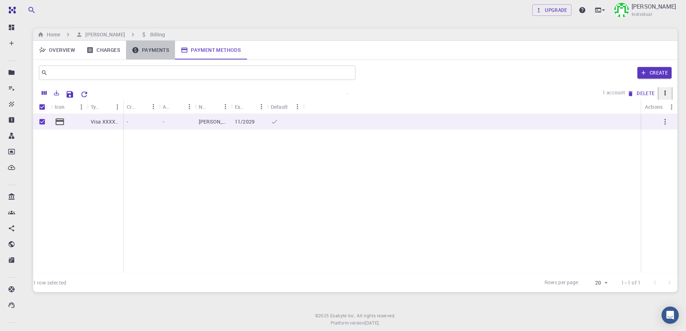
click at [155, 52] on link "Payments" at bounding box center [150, 50] width 49 height 19
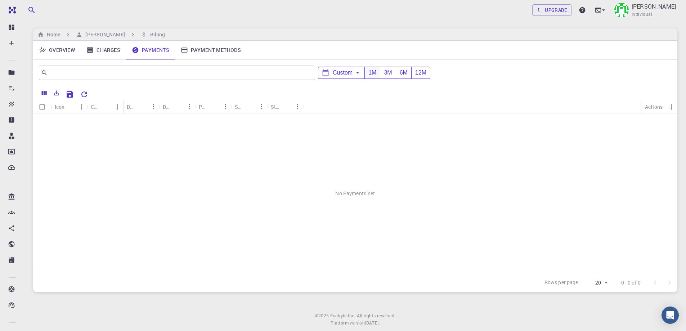
click at [374, 74] on div "1M" at bounding box center [372, 73] width 15 height 12
click at [67, 51] on link "Overview" at bounding box center [57, 50] width 48 height 19
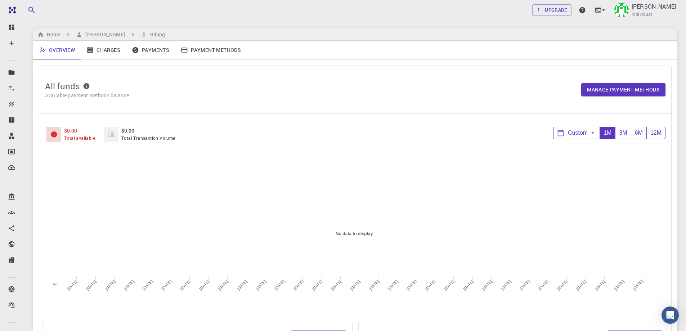
click at [107, 49] on link "Charges" at bounding box center [103, 50] width 45 height 19
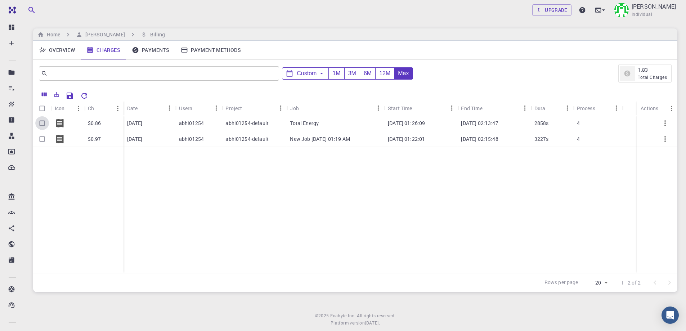
click at [41, 123] on input "Select row" at bounding box center [42, 123] width 14 height 14
checkbox input "true"
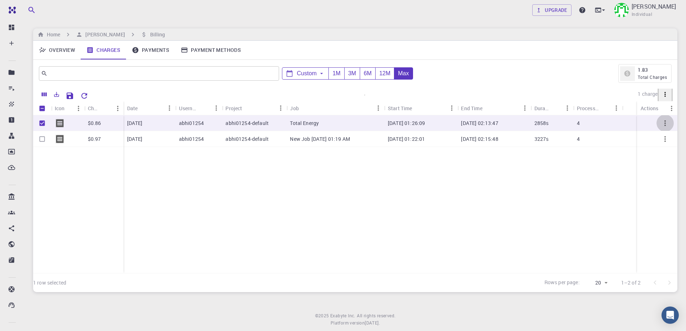
click at [665, 123] on icon "button" at bounding box center [665, 123] width 1 height 6
click at [667, 122] on icon "button" at bounding box center [665, 123] width 9 height 9
click at [230, 127] on div "abhi01254-default" at bounding box center [254, 123] width 65 height 16
click at [263, 126] on p "abhi01254-default" at bounding box center [247, 123] width 43 height 7
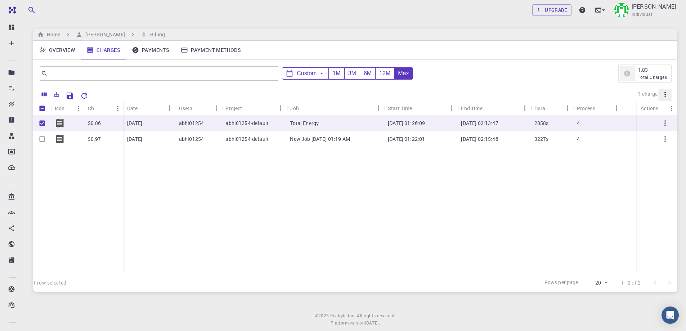
click at [59, 124] on icon at bounding box center [60, 123] width 8 height 8
click at [665, 123] on icon "button" at bounding box center [665, 123] width 1 height 6
click at [665, 124] on icon "button" at bounding box center [665, 123] width 9 height 9
click at [66, 52] on link "Overview" at bounding box center [57, 50] width 48 height 19
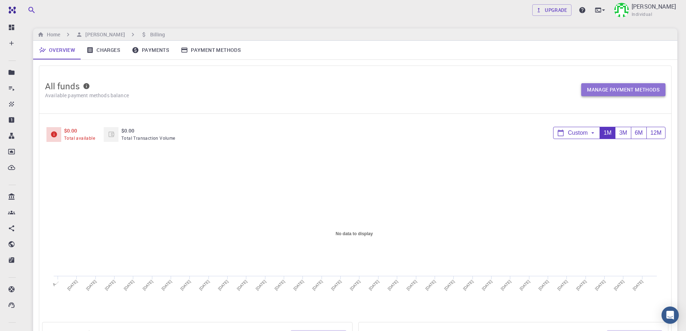
click at [642, 90] on link "Manage payment methods" at bounding box center [624, 89] width 84 height 13
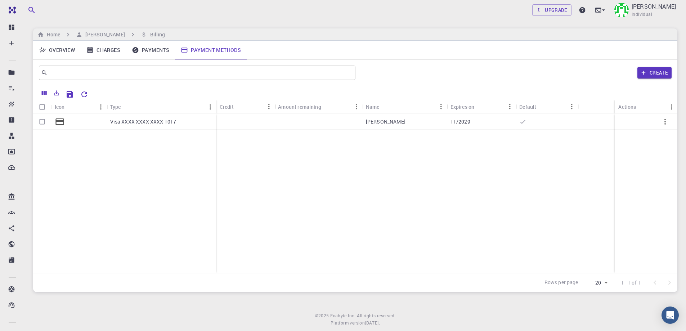
click at [469, 123] on p "11/2029" at bounding box center [461, 121] width 20 height 7
click at [165, 123] on p "Visa XXXX-XXXX-XXXX-1017" at bounding box center [143, 121] width 66 height 7
click at [197, 124] on div "Visa XXXX-XXXX-XXXX-1017" at bounding box center [162, 122] width 110 height 16
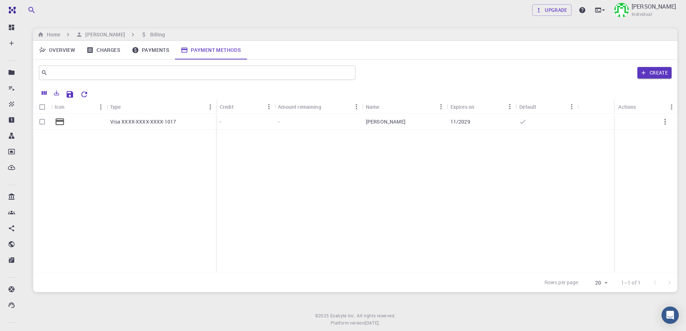
click at [101, 124] on div at bounding box center [78, 122] width 55 height 16
click at [40, 121] on input "Select row" at bounding box center [42, 122] width 14 height 14
checkbox input "true"
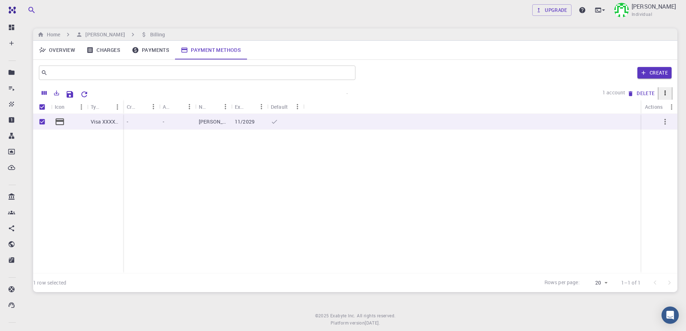
click at [137, 122] on div "-" at bounding box center [141, 122] width 36 height 16
click at [543, 7] on link "Upgrade" at bounding box center [552, 10] width 39 height 12
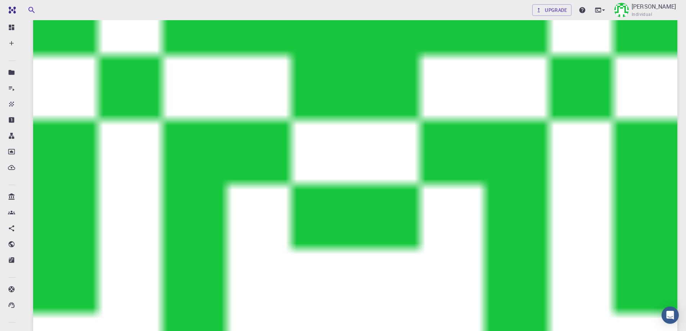
scroll to position [125, 0]
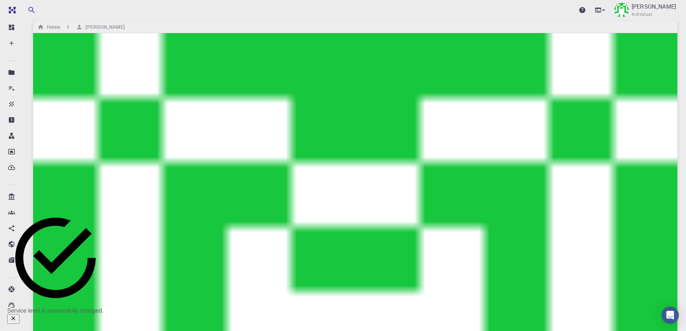
scroll to position [0, 0]
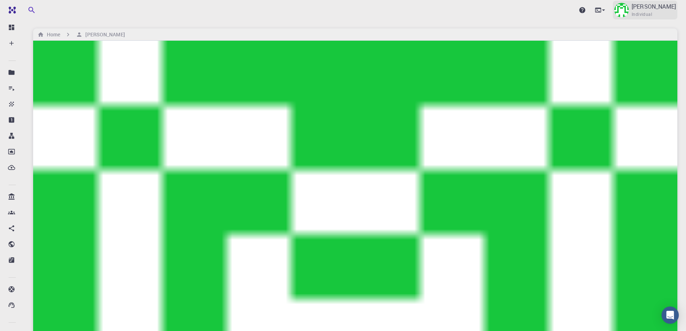
click at [633, 13] on span "Individual" at bounding box center [642, 14] width 21 height 7
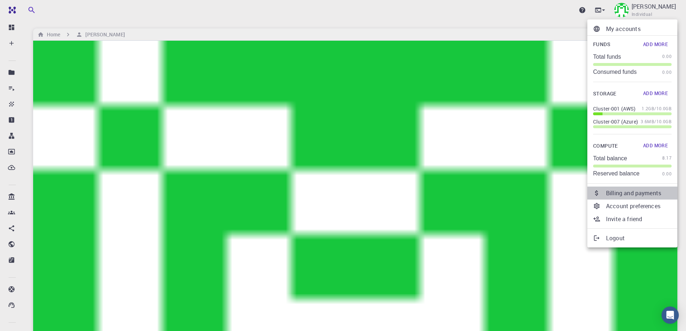
click at [623, 195] on p "Billing and payments" at bounding box center [639, 193] width 66 height 9
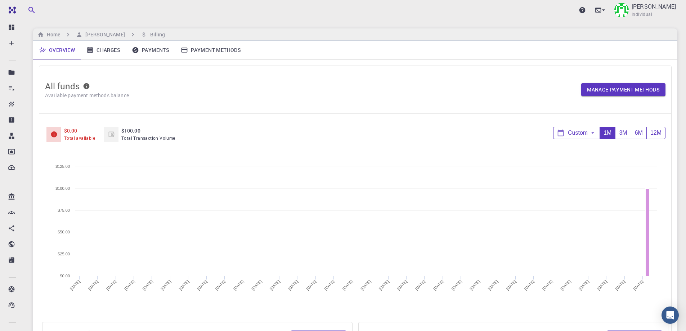
click at [220, 50] on link "Payment Methods" at bounding box center [211, 50] width 72 height 19
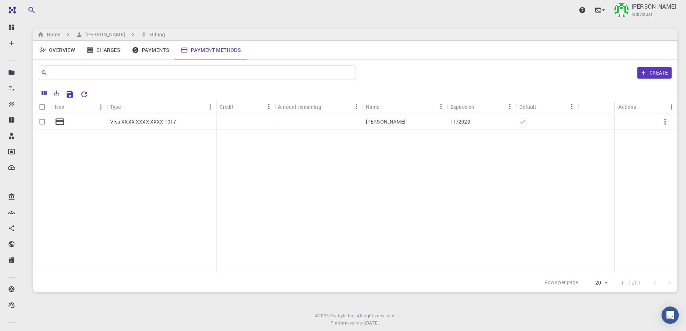
click at [127, 122] on p "Visa XXXX-XXXX-XXXX-1017" at bounding box center [143, 121] width 66 height 7
click at [640, 16] on span "Individual" at bounding box center [642, 14] width 21 height 7
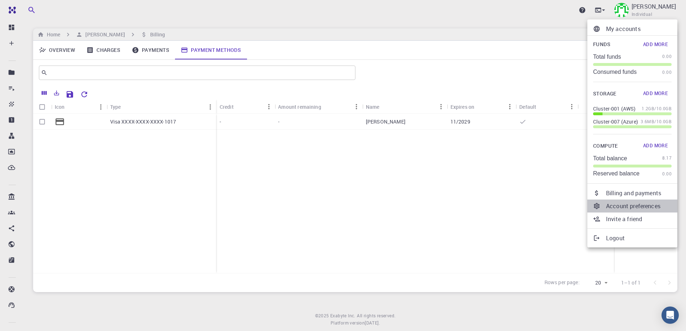
click at [629, 204] on p "Account preferences" at bounding box center [639, 206] width 66 height 9
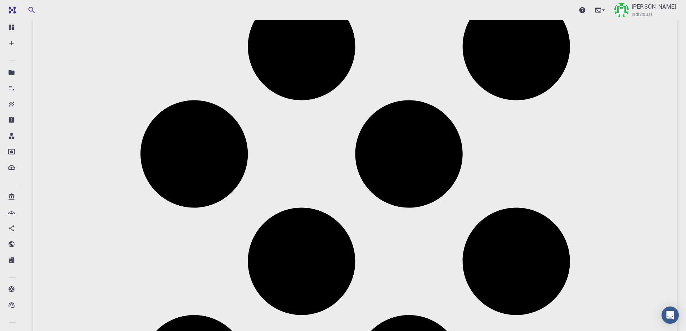
scroll to position [205, 0]
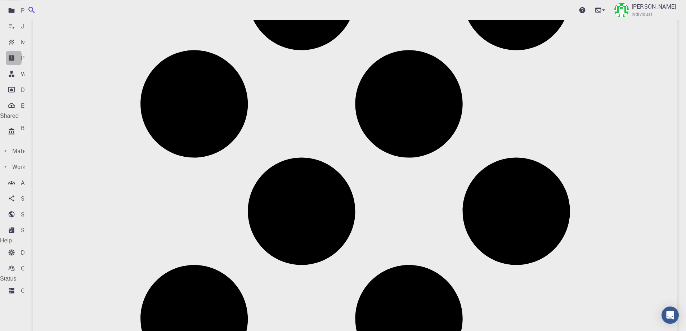
click at [39, 62] on p "Properties" at bounding box center [34, 58] width 27 height 9
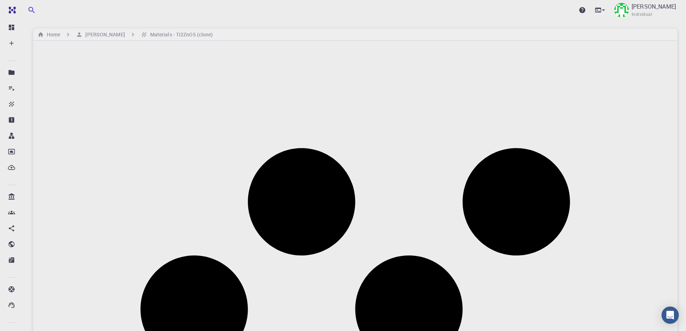
click at [635, 68] on li "Save & Exit" at bounding box center [628, 67] width 30 height 6
click at [183, 35] on h6 "Materials - Ti2ZnO5 (clone)" at bounding box center [180, 35] width 66 height 8
click at [183, 36] on h6 "Materials - Ti2ZnO5 (clone)" at bounding box center [180, 35] width 66 height 8
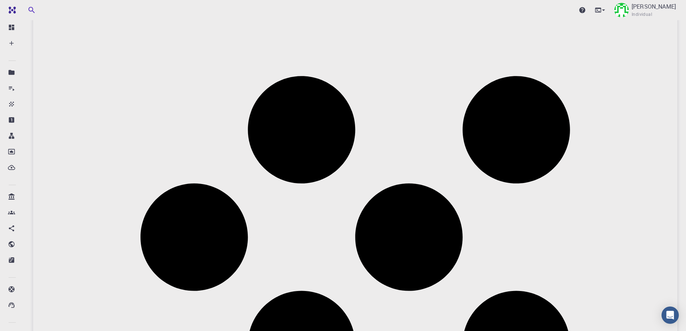
scroll to position [180, 0]
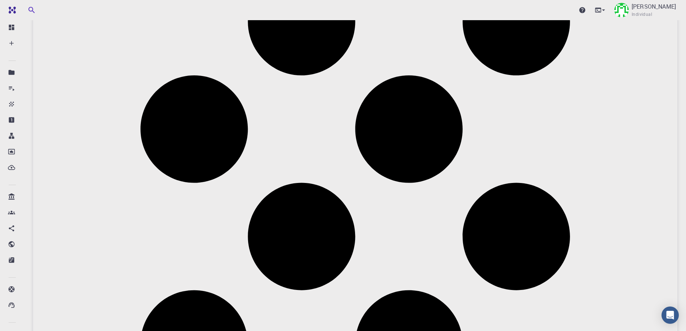
click at [557, 178] on div at bounding box center [343, 165] width 686 height 331
click at [35, 103] on p "Workflows" at bounding box center [34, 99] width 27 height 9
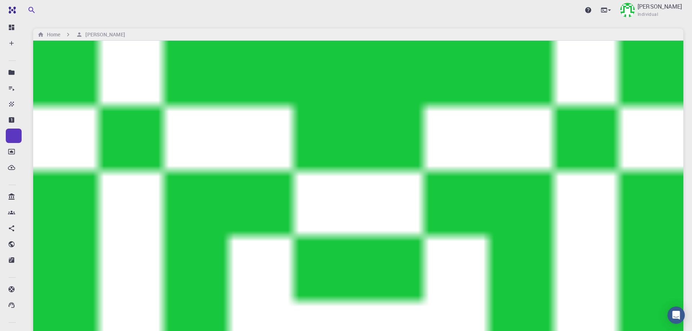
click at [578, 124] on span "Create Job" at bounding box center [592, 126] width 28 height 8
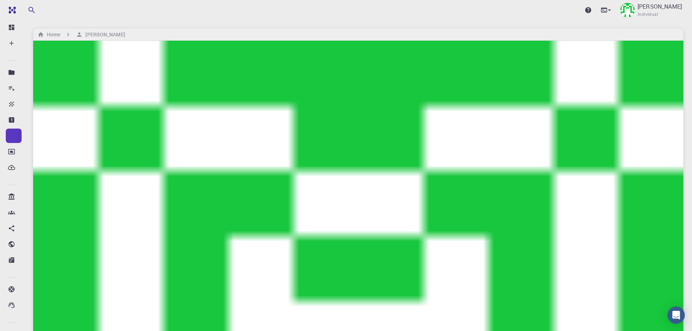
checkbox input "true"
click at [573, 126] on li "Create Job" at bounding box center [586, 125] width 53 height 13
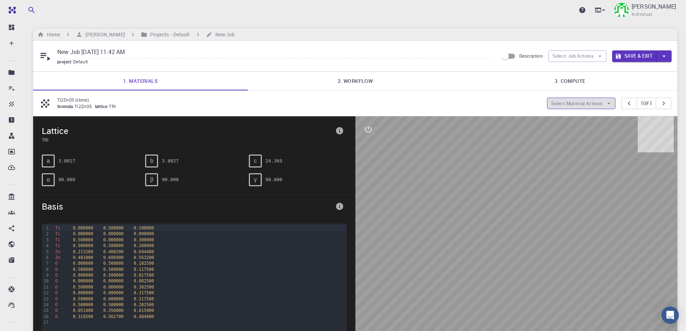
click at [598, 103] on button "Select Material Actions" at bounding box center [581, 104] width 68 height 12
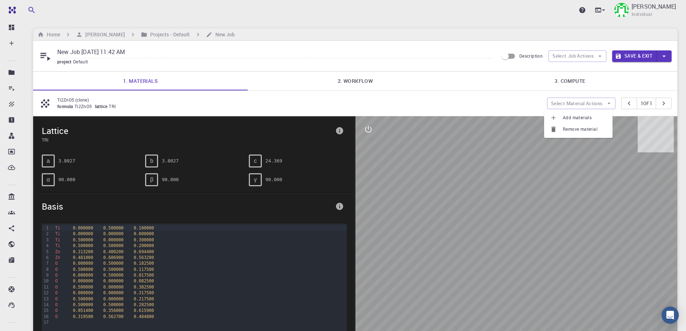
click at [394, 169] on div at bounding box center [517, 230] width 323 height 228
click at [354, 83] on link "2. Workflow" at bounding box center [355, 81] width 215 height 19
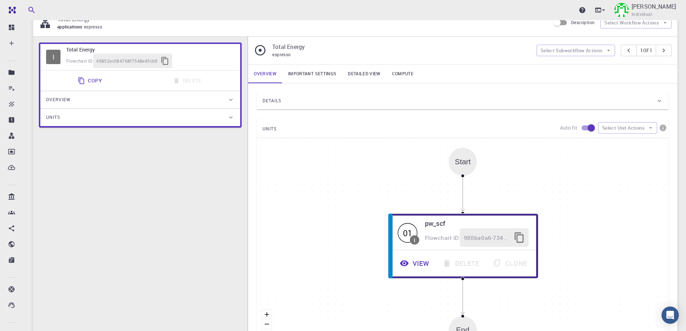
scroll to position [108, 0]
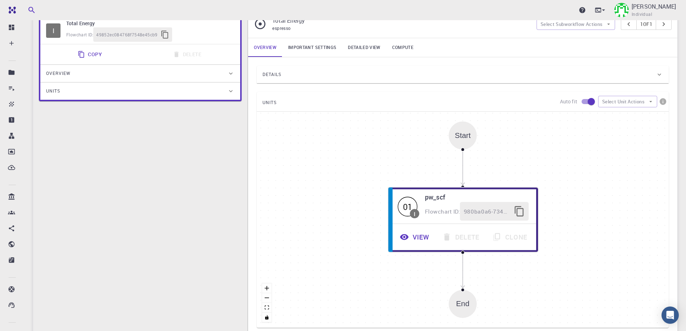
click at [318, 48] on link "Important settings" at bounding box center [313, 47] width 60 height 19
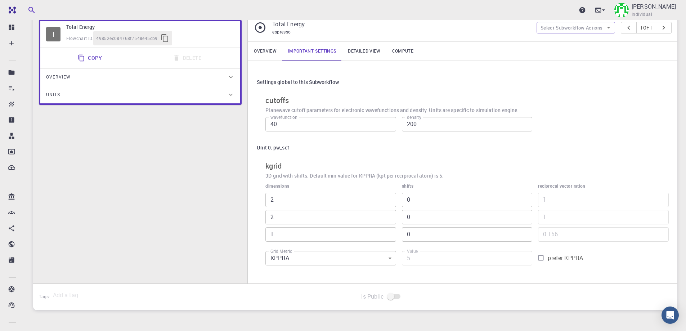
scroll to position [67, 0]
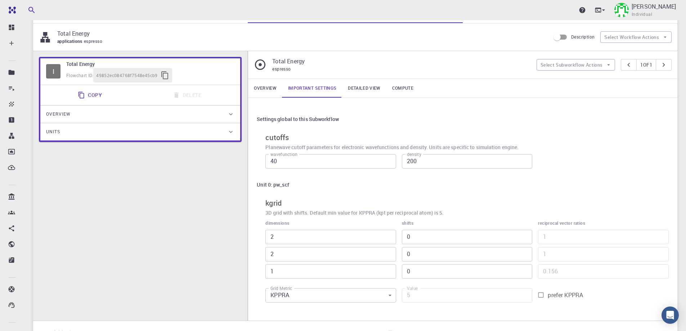
click at [359, 88] on link "Detailed view" at bounding box center [364, 88] width 44 height 19
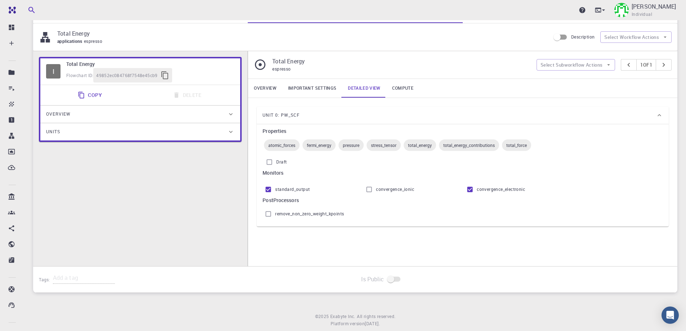
click at [261, 85] on link "Overview" at bounding box center [265, 88] width 34 height 19
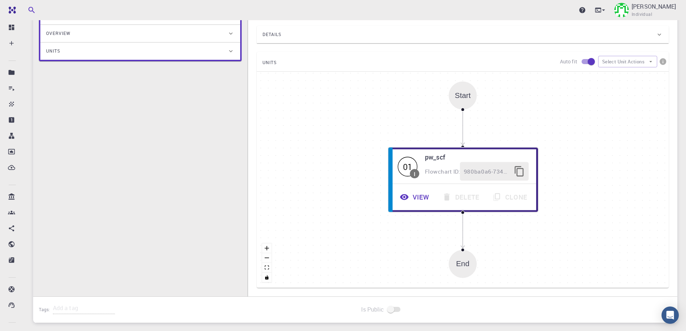
scroll to position [196, 0]
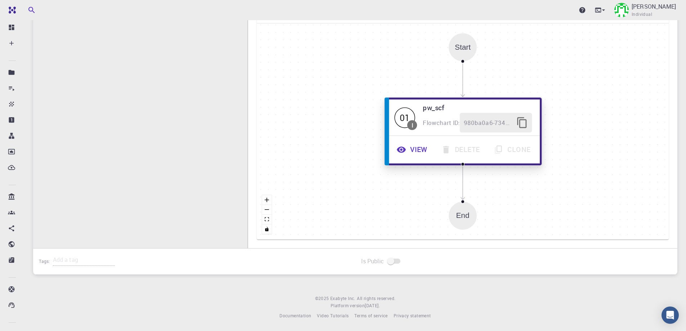
click at [413, 150] on button "View" at bounding box center [413, 150] width 45 height 20
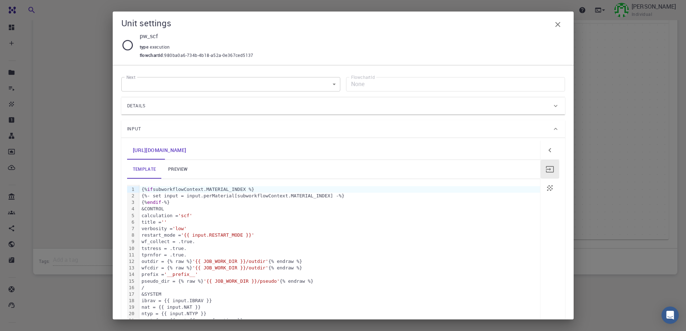
click at [558, 22] on icon "button" at bounding box center [558, 24] width 9 height 9
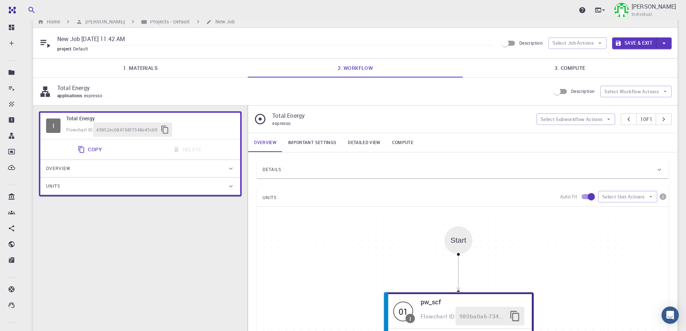
scroll to position [0, 0]
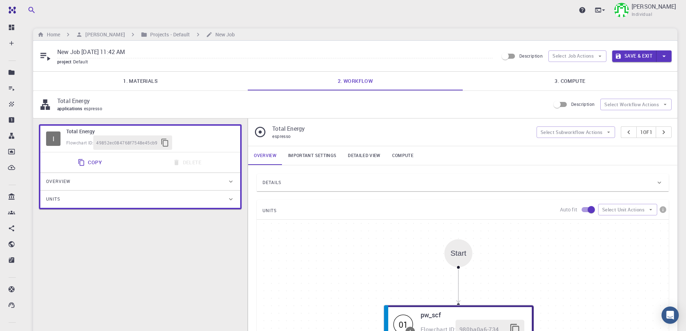
click at [312, 155] on link "Important settings" at bounding box center [313, 155] width 60 height 19
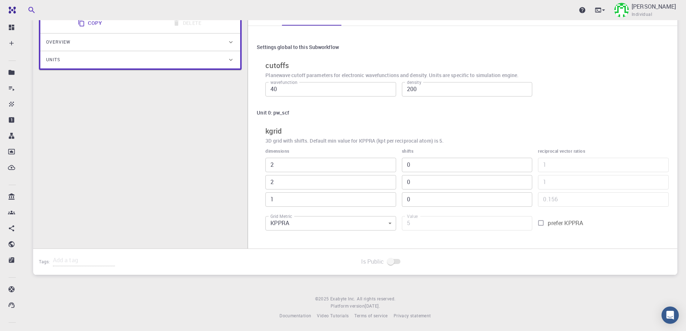
scroll to position [67, 0]
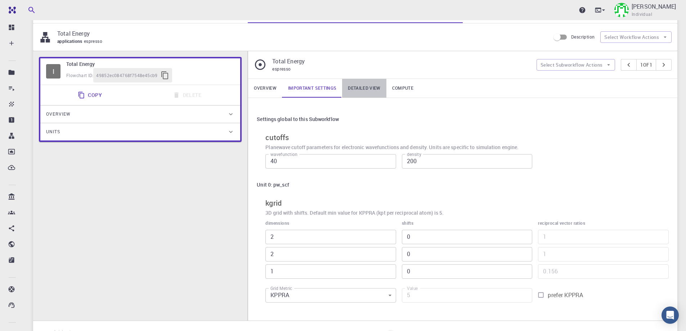
click at [351, 85] on link "Detailed view" at bounding box center [364, 88] width 44 height 19
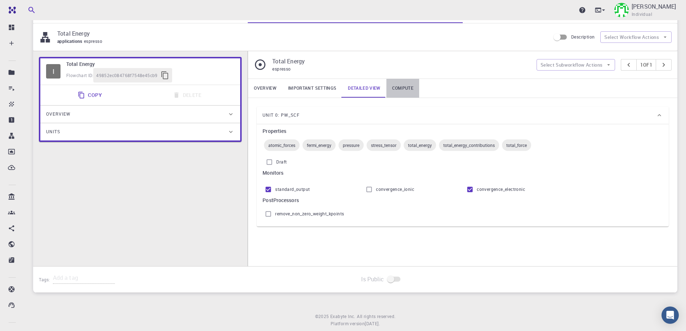
click at [406, 88] on link "Compute" at bounding box center [403, 88] width 33 height 19
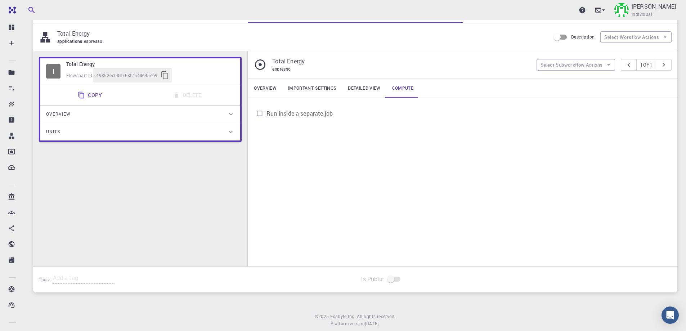
click at [261, 113] on input "Run inside a separate job" at bounding box center [260, 114] width 14 height 14
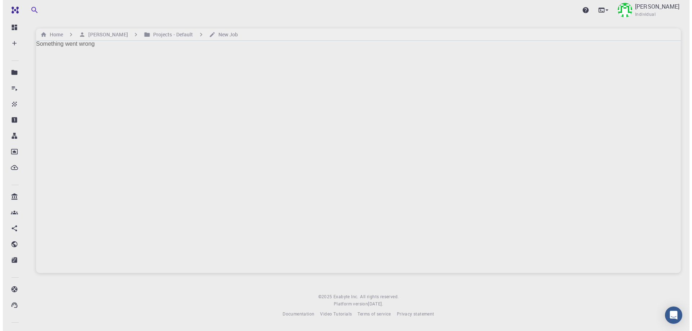
scroll to position [0, 0]
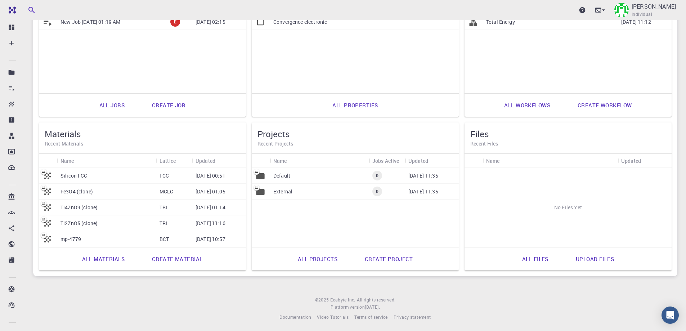
scroll to position [114, 0]
click at [72, 204] on p "Ti4ZnO9 (clone)" at bounding box center [79, 206] width 37 height 7
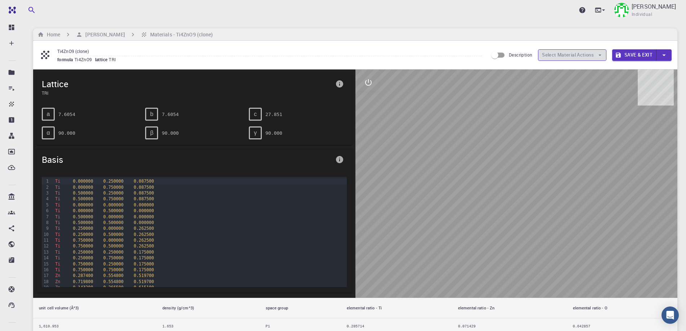
click at [596, 53] on button "Select Material Actions" at bounding box center [572, 55] width 68 height 12
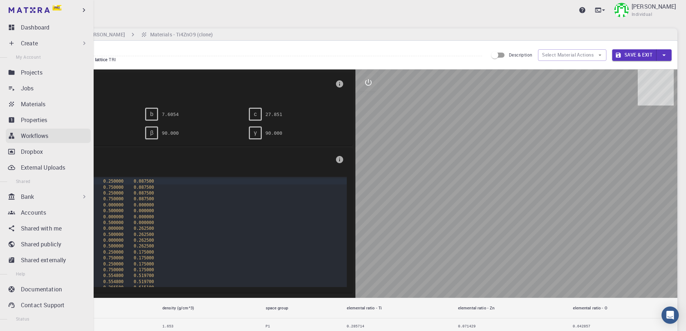
click at [40, 136] on p "Workflows" at bounding box center [34, 136] width 27 height 9
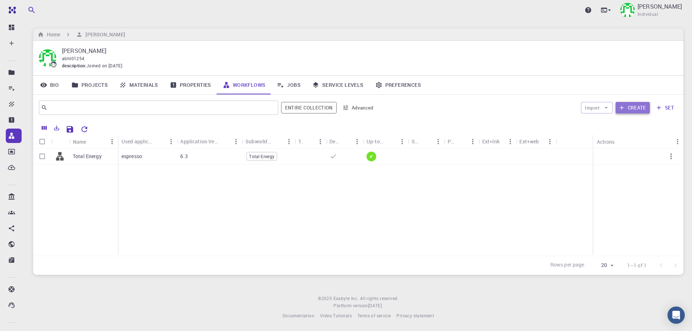
click at [627, 108] on button "Create" at bounding box center [632, 108] width 34 height 12
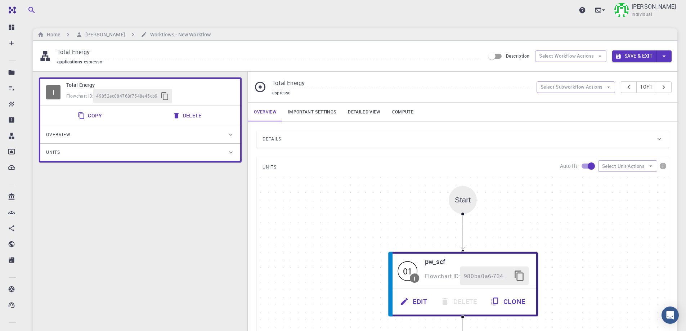
click at [666, 57] on icon "button" at bounding box center [665, 56] width 8 height 8
click at [632, 114] on div at bounding box center [343, 165] width 686 height 331
click at [118, 34] on h6 "[PERSON_NAME]" at bounding box center [104, 35] width 42 height 8
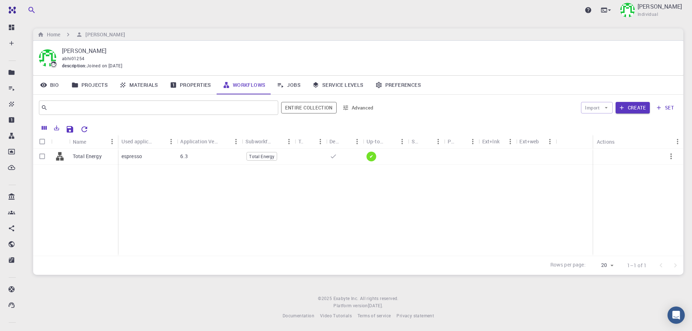
click at [141, 85] on link "Materials" at bounding box center [139, 85] width 50 height 19
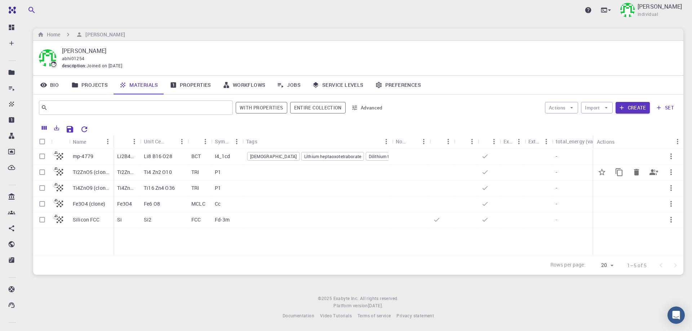
click at [43, 174] on input "Select row" at bounding box center [42, 172] width 14 height 14
checkbox input "true"
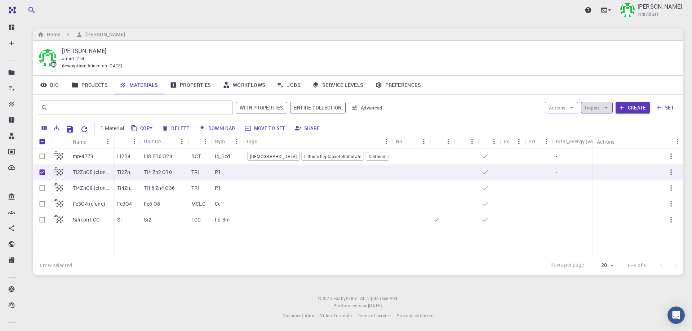
click at [603, 108] on button "Import" at bounding box center [596, 108] width 31 height 12
click at [617, 144] on span "Import From 3rd Party" at bounding box center [623, 145] width 46 height 7
click at [604, 110] on icon "button" at bounding box center [606, 107] width 6 height 6
click at [606, 122] on span "Upload File" at bounding box center [623, 122] width 46 height 7
click at [635, 108] on button "Create" at bounding box center [632, 108] width 34 height 12
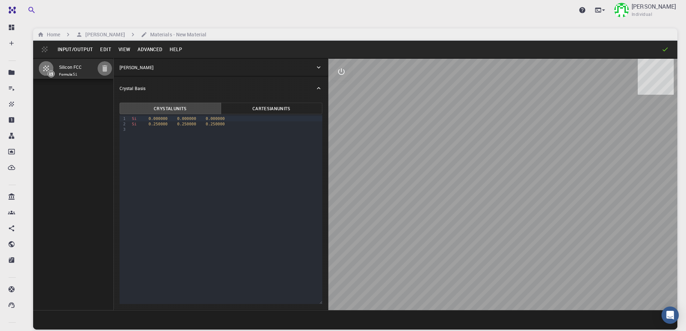
click at [105, 66] on icon "button" at bounding box center [104, 68] width 5 height 6
